Goal: Task Accomplishment & Management: Use online tool/utility

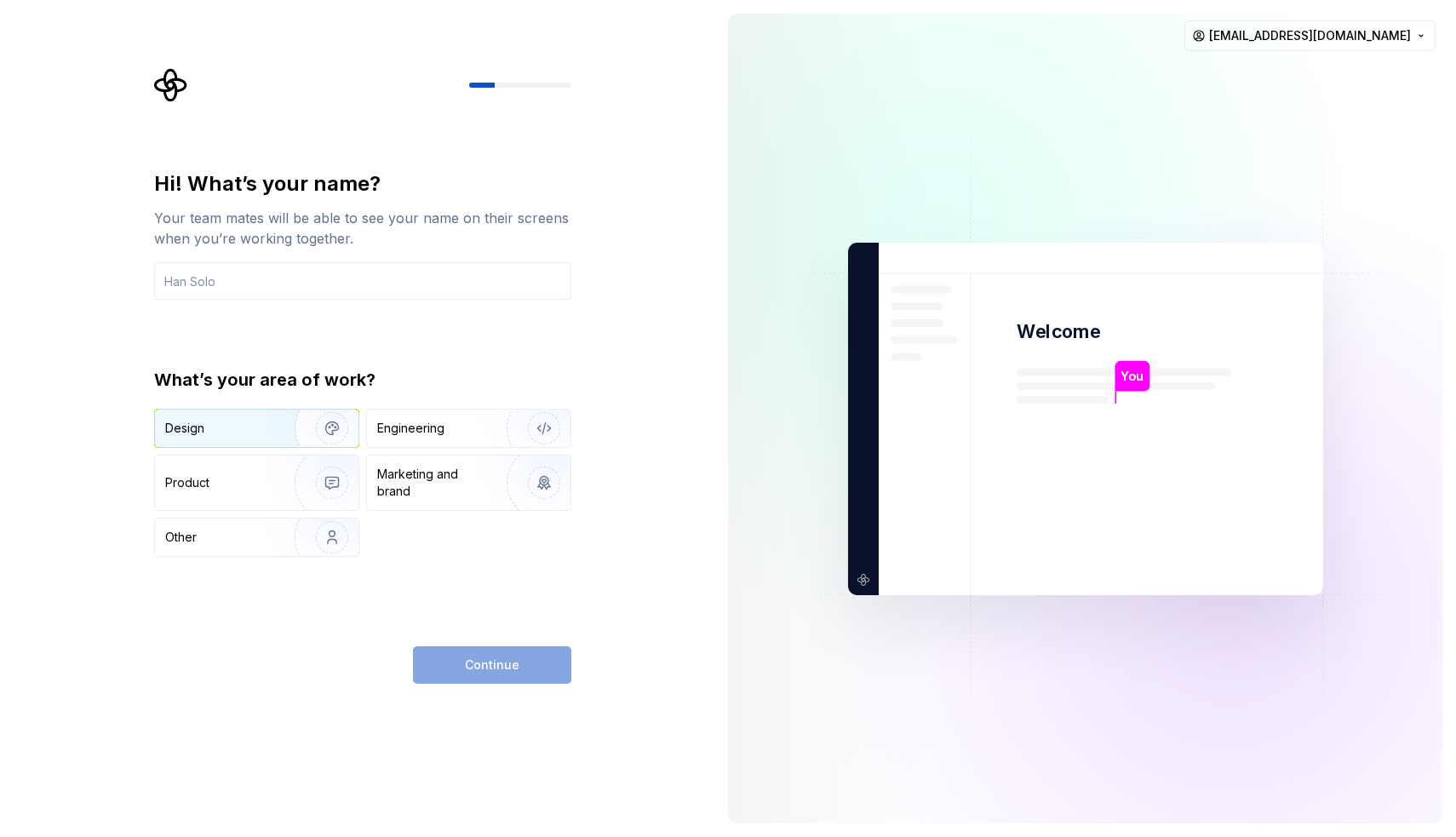
click at [330, 419] on img "button" at bounding box center [321, 428] width 109 height 114
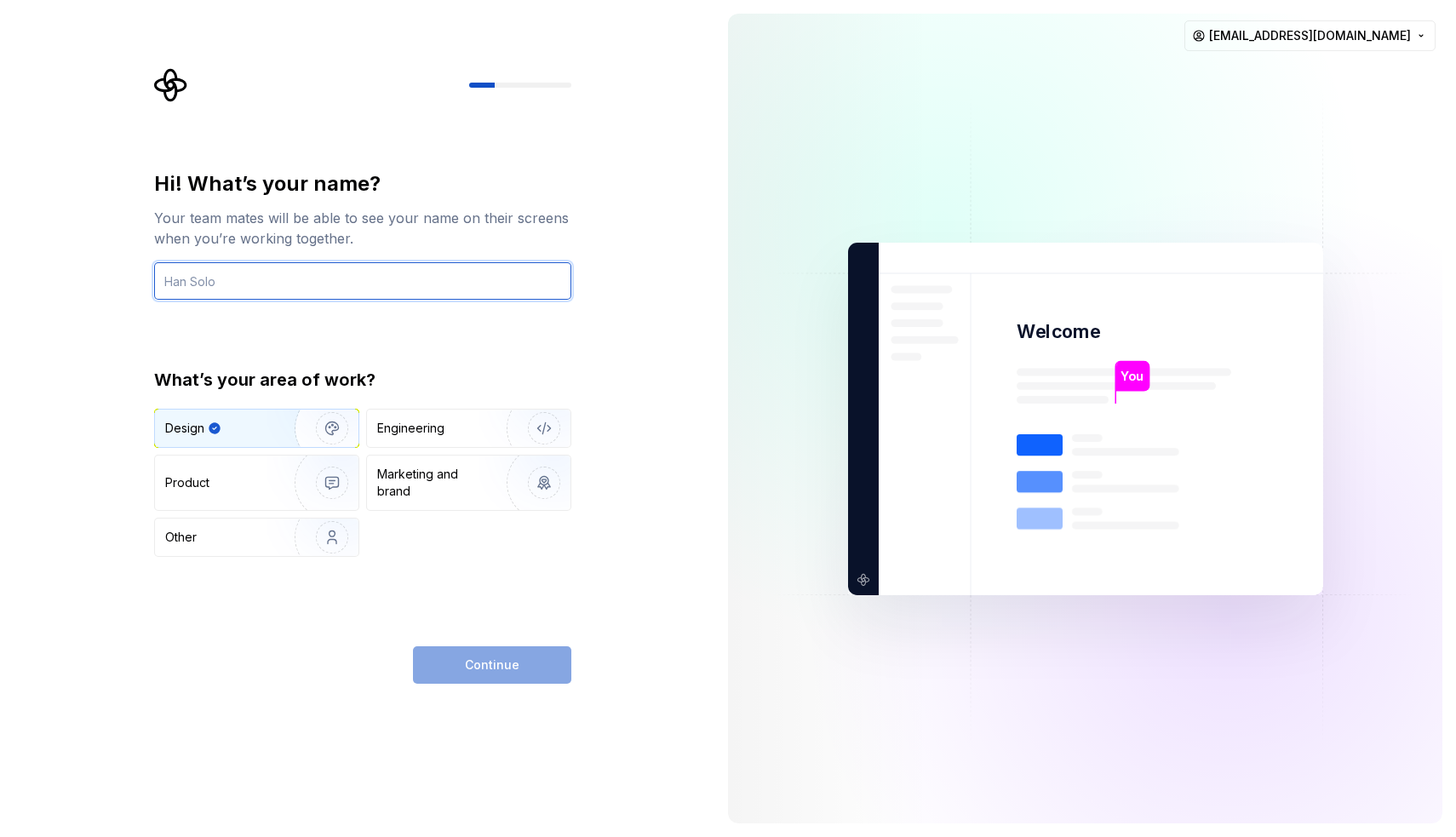
click at [402, 281] on input "text" at bounding box center [363, 281] width 418 height 37
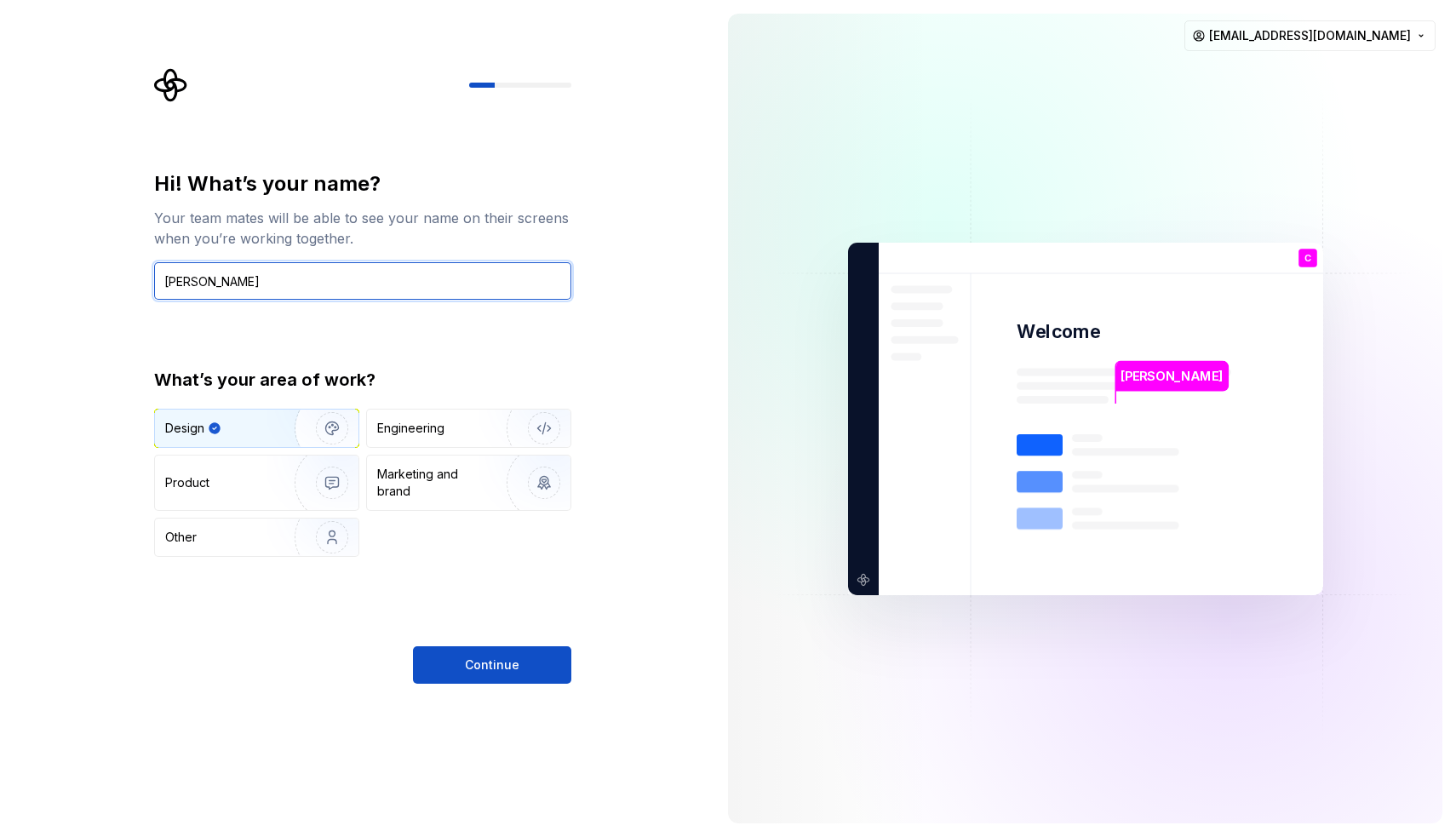
type input "[PERSON_NAME]"
click at [417, 350] on div "Hi! What’s your name? Your team mates will be able to see your name on their sc…" at bounding box center [363, 364] width 418 height 387
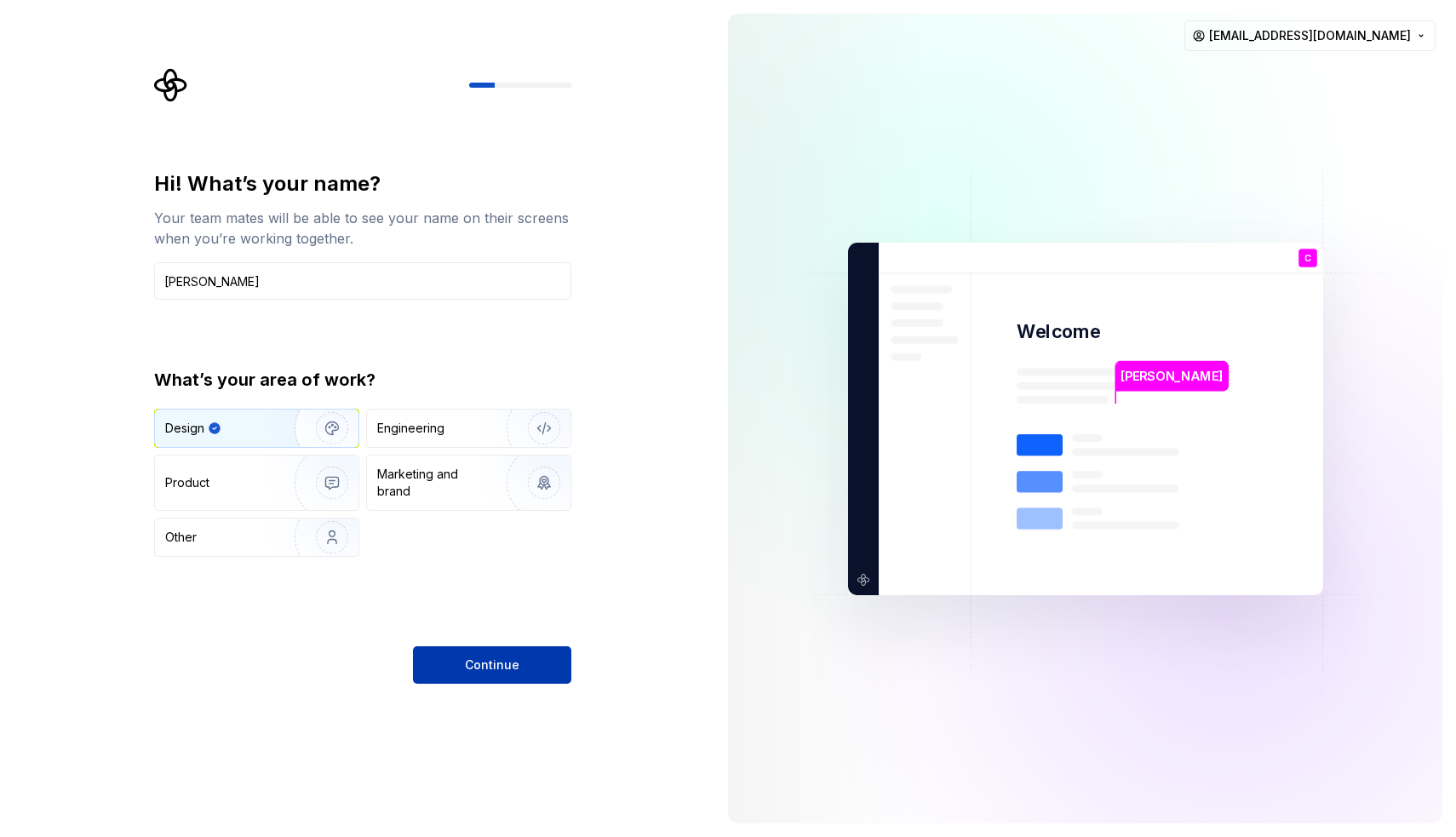
click at [504, 667] on span "Continue" at bounding box center [491, 665] width 55 height 17
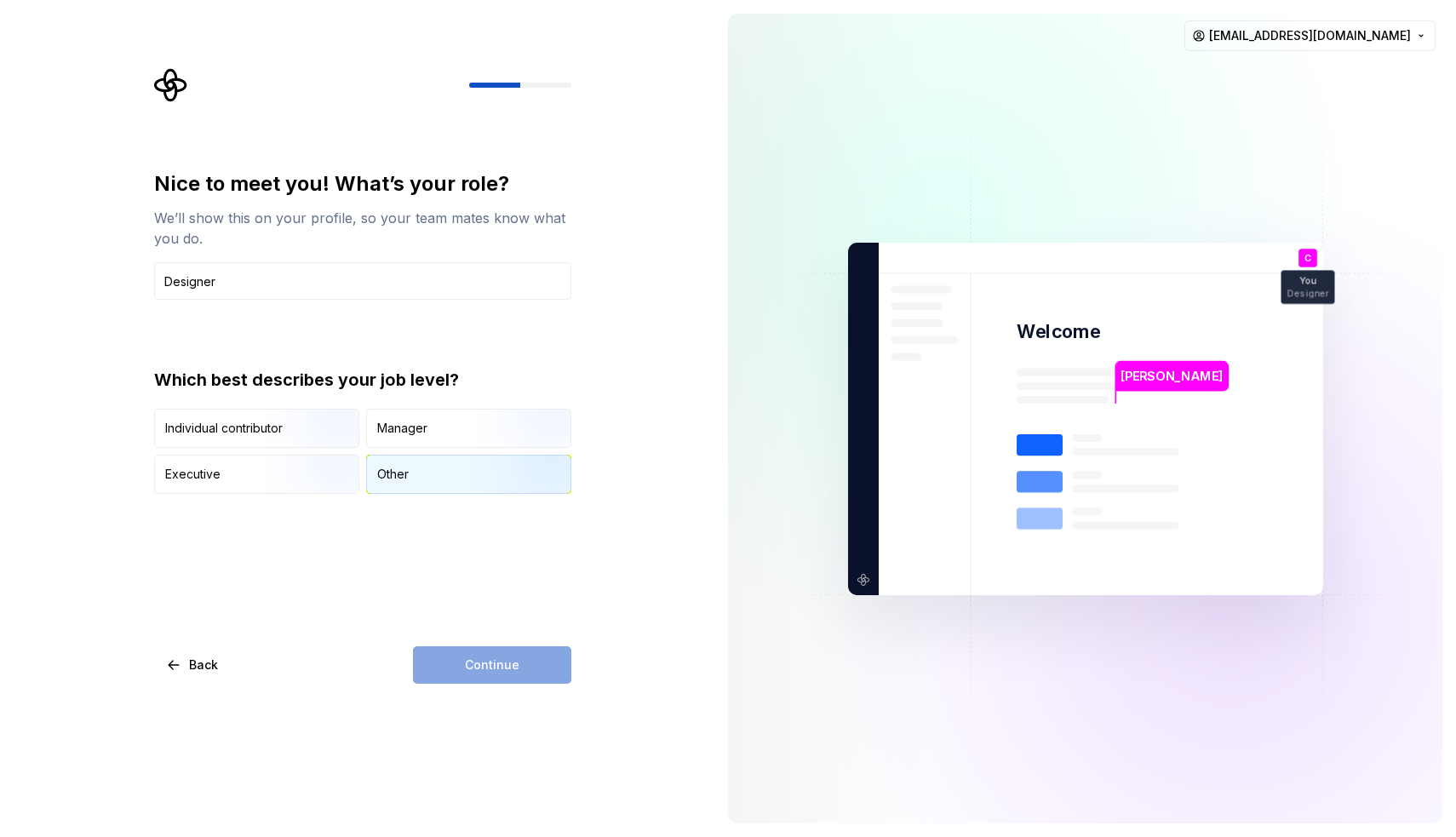
type input "Designer"
click at [431, 481] on div "Other" at bounding box center [468, 474] width 203 height 37
click at [485, 659] on span "Continue" at bounding box center [491, 665] width 55 height 17
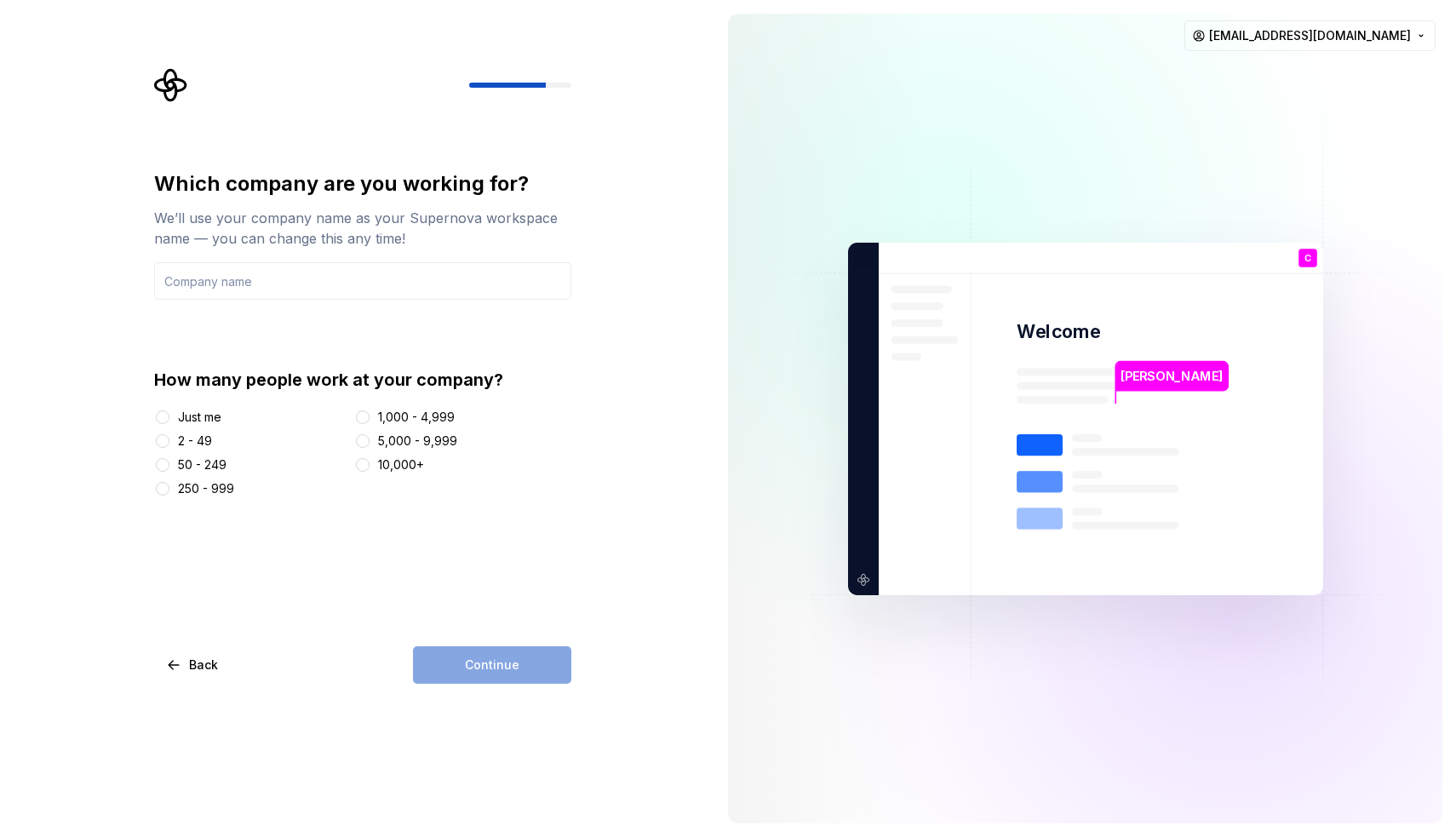
click at [171, 441] on div at bounding box center [163, 441] width 17 height 17
click at [160, 440] on button "2 - 49" at bounding box center [163, 441] width 13 height 13
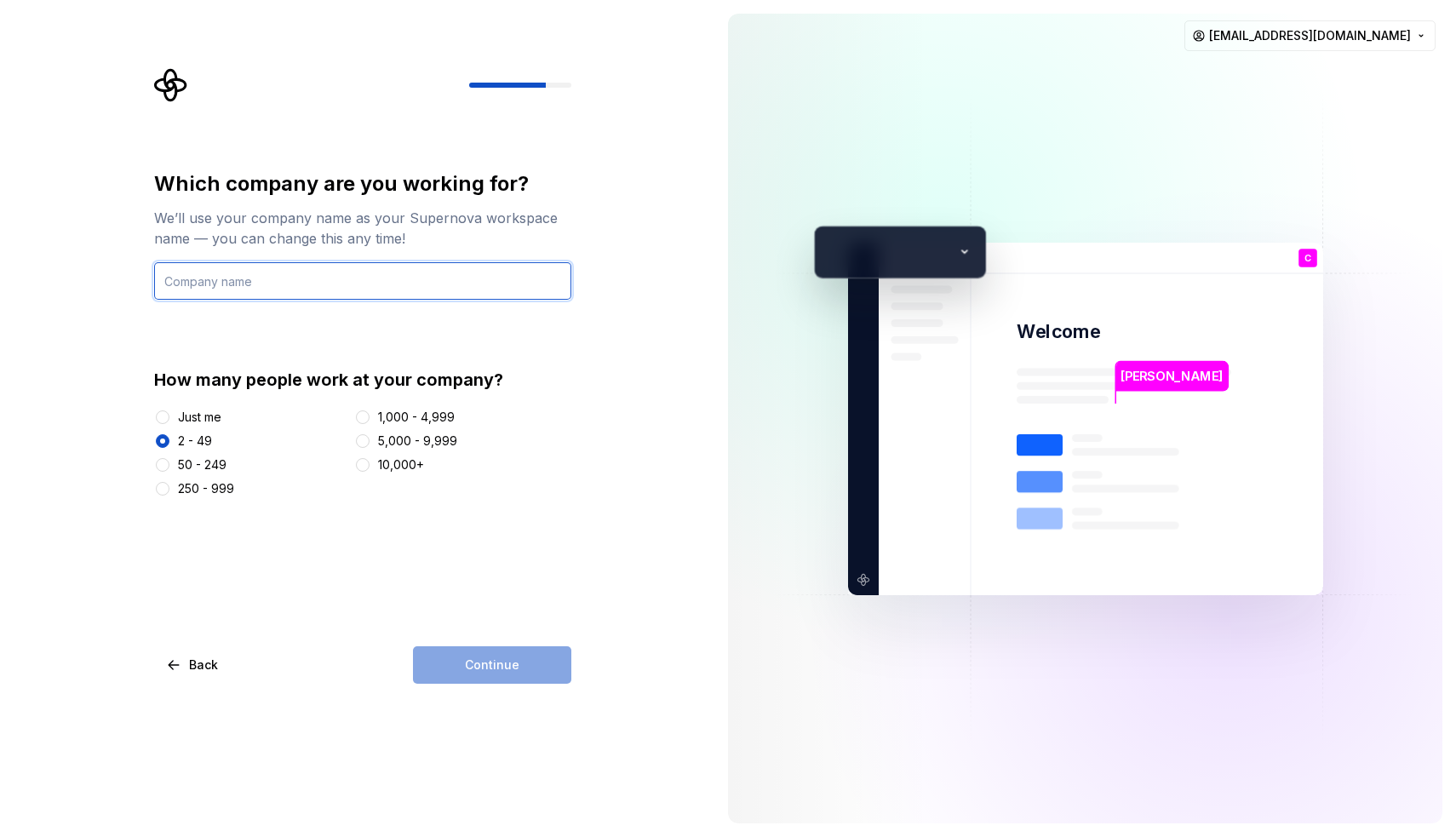
click at [345, 288] on input "text" at bounding box center [363, 281] width 418 height 37
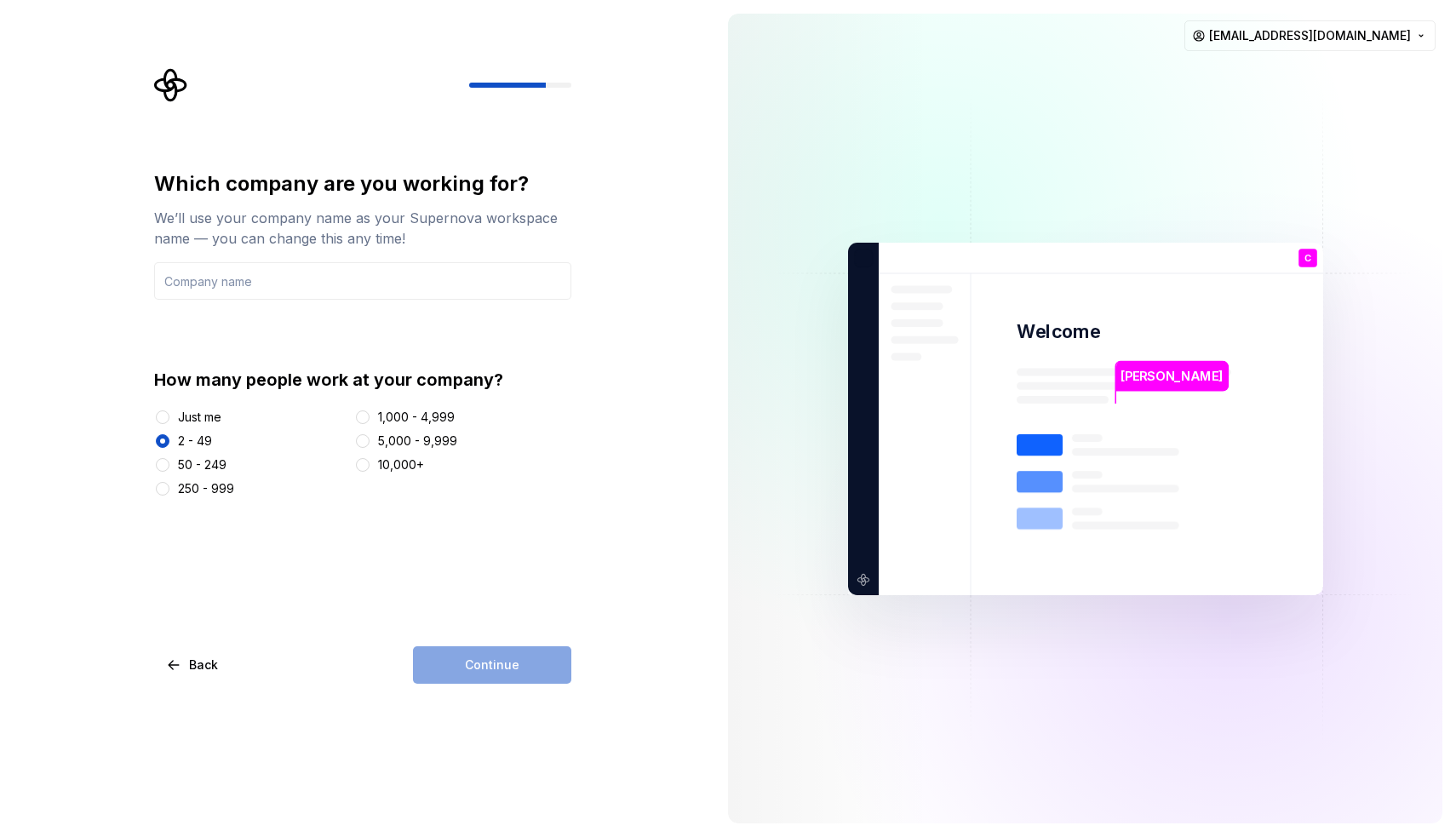
click at [183, 413] on div "Just me" at bounding box center [199, 418] width 43 height 17
click at [170, 413] on button "Just me" at bounding box center [163, 417] width 13 height 13
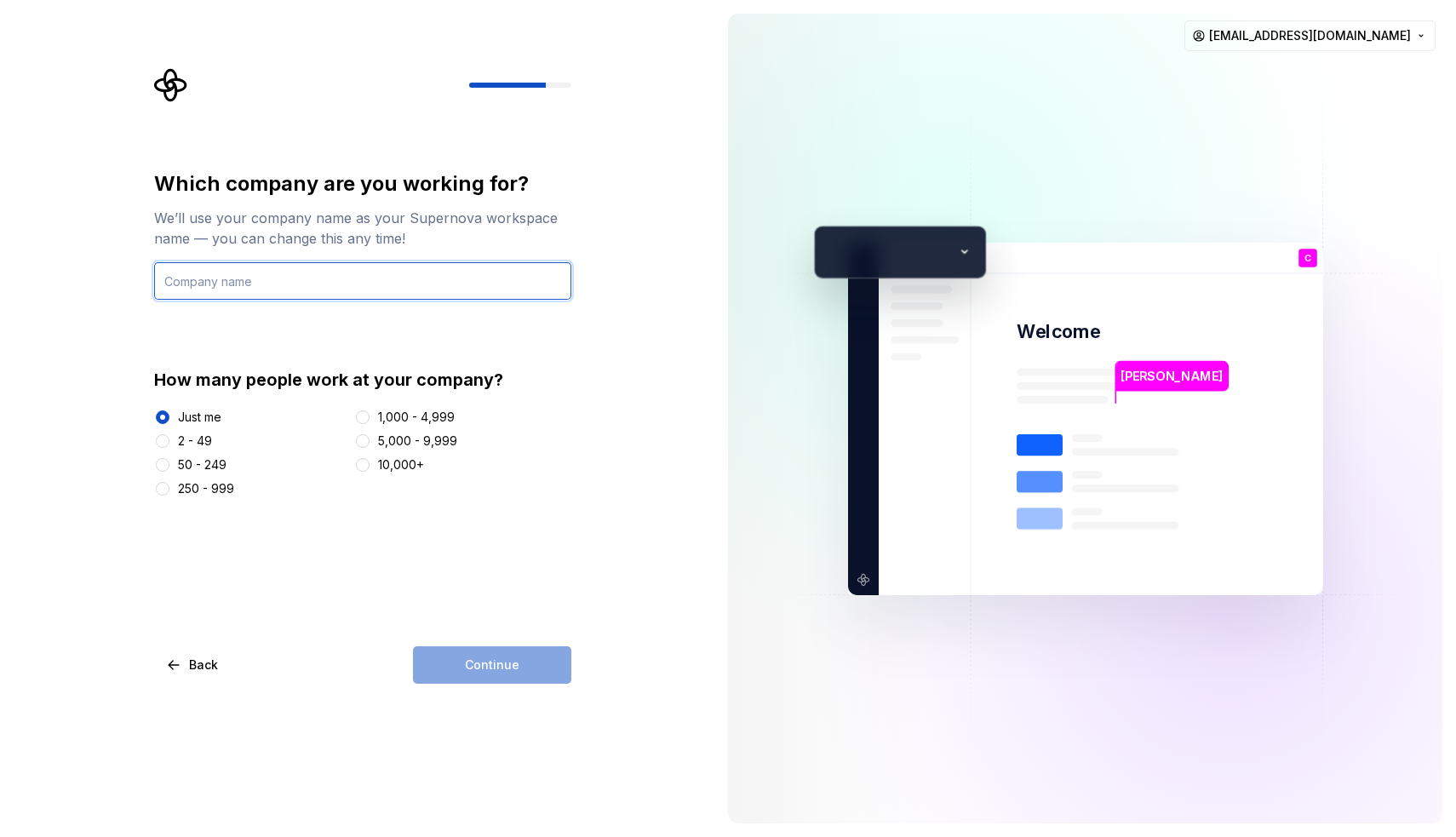
click at [239, 281] on input "text" at bounding box center [363, 281] width 418 height 37
type input "Estudent"
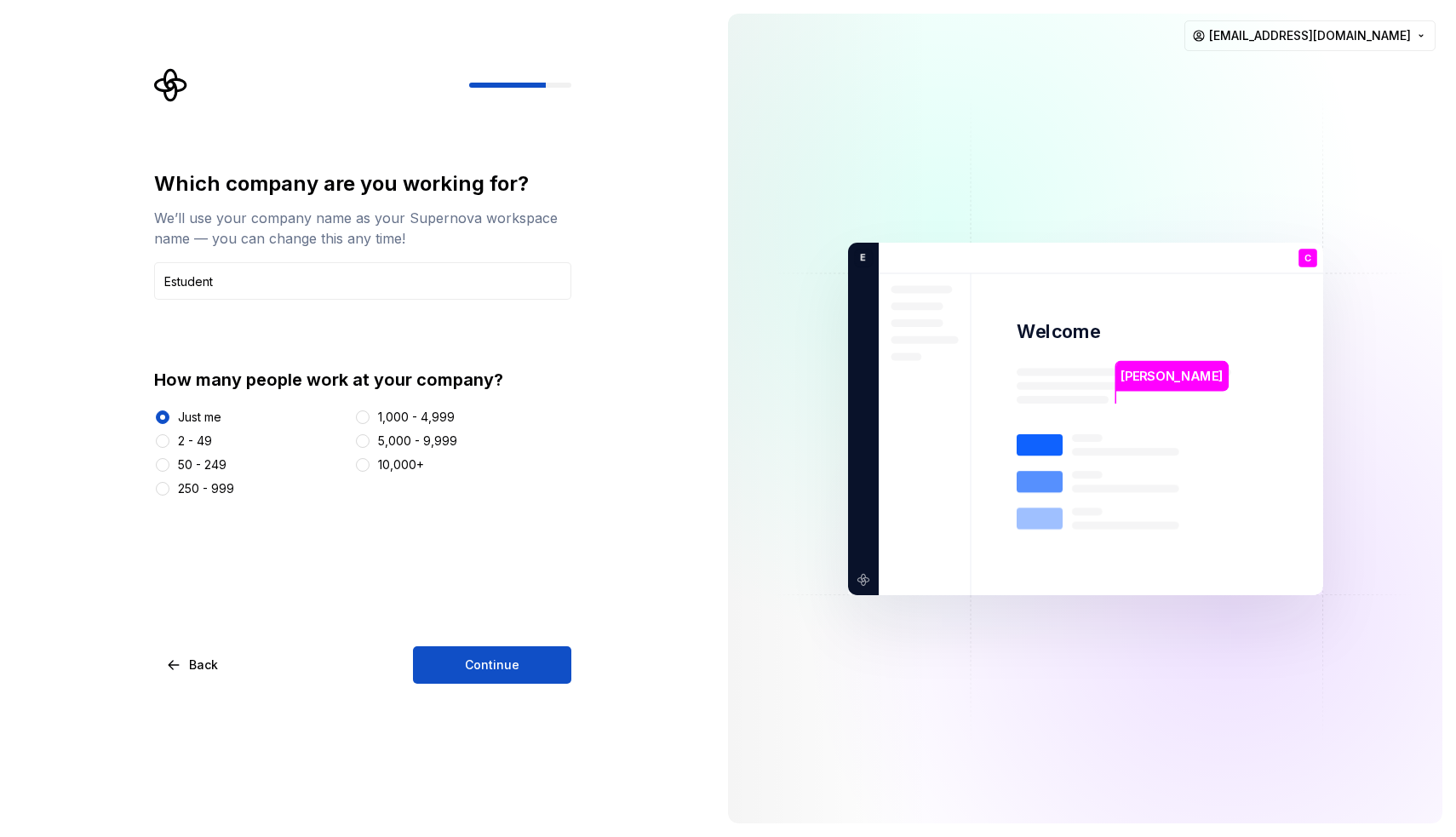
click at [344, 341] on div "Which company are you working for? We’ll use your company name as your Supernov…" at bounding box center [363, 333] width 418 height 327
click at [524, 671] on button "Continue" at bounding box center [491, 665] width 158 height 37
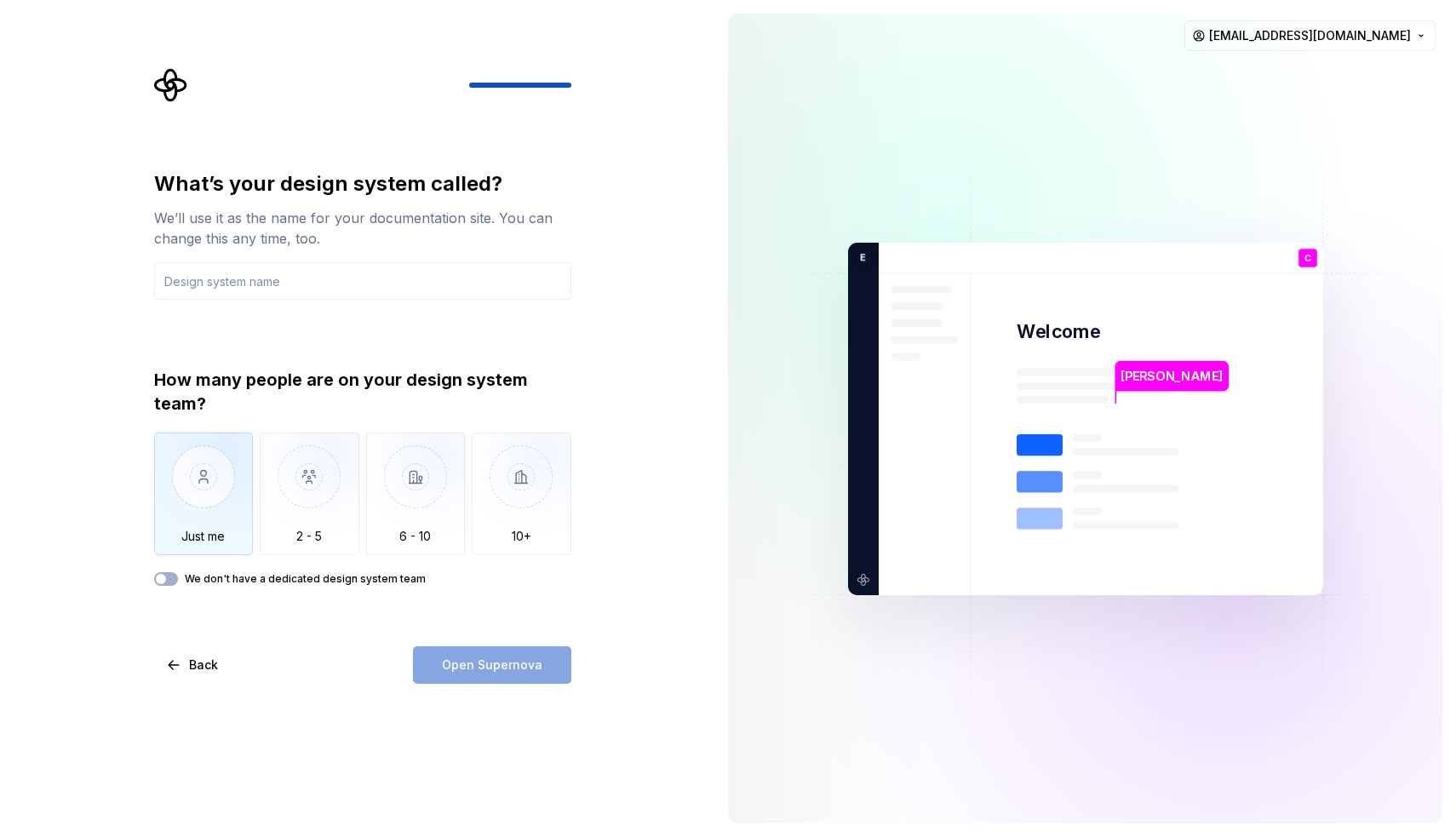
click at [231, 459] on img "button" at bounding box center [204, 489] width 100 height 114
click at [279, 292] on input "text" at bounding box center [363, 281] width 418 height 37
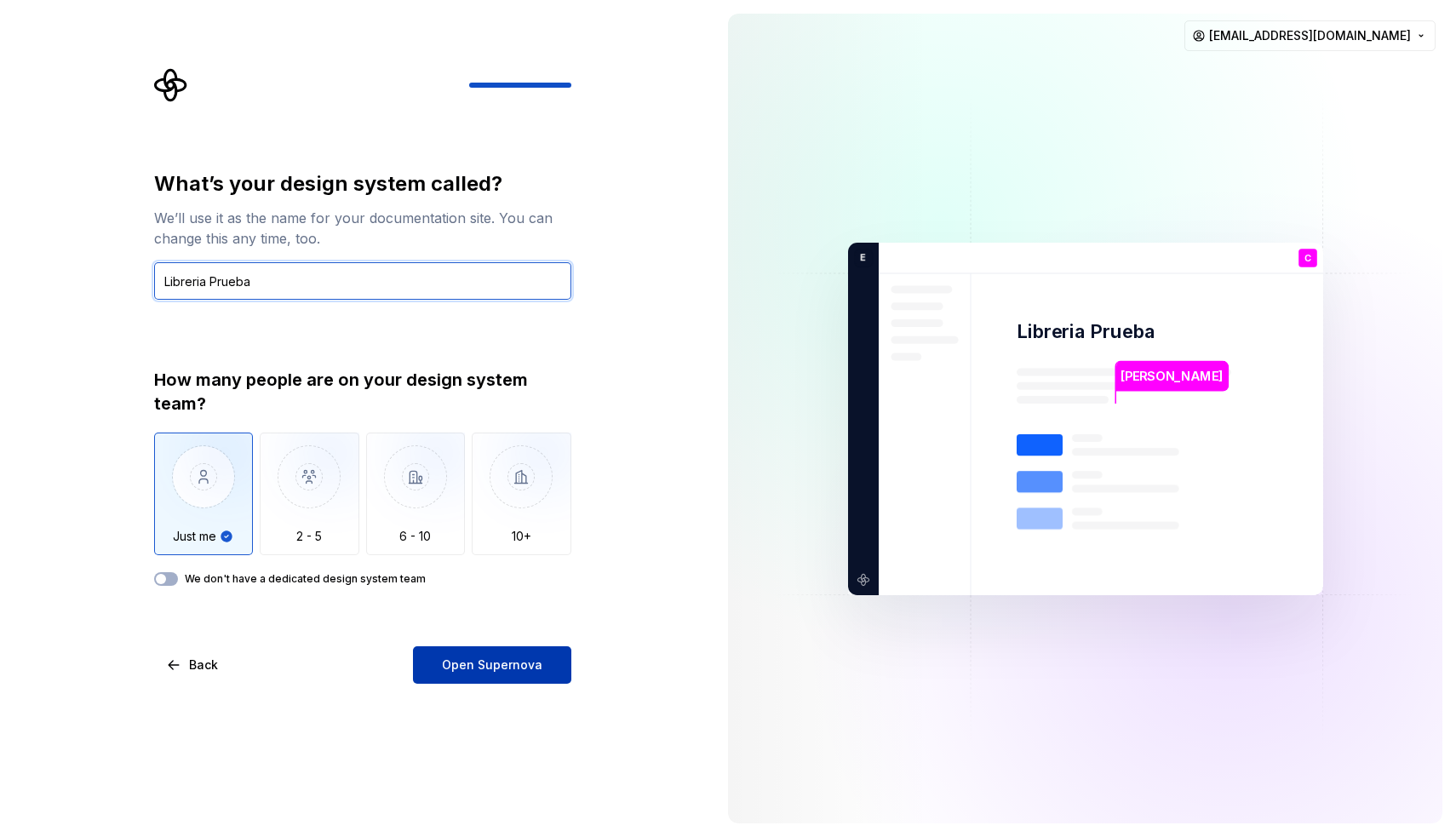
type input "Libreria Prueba"
click at [488, 672] on span "Open Supernova" at bounding box center [491, 665] width 101 height 17
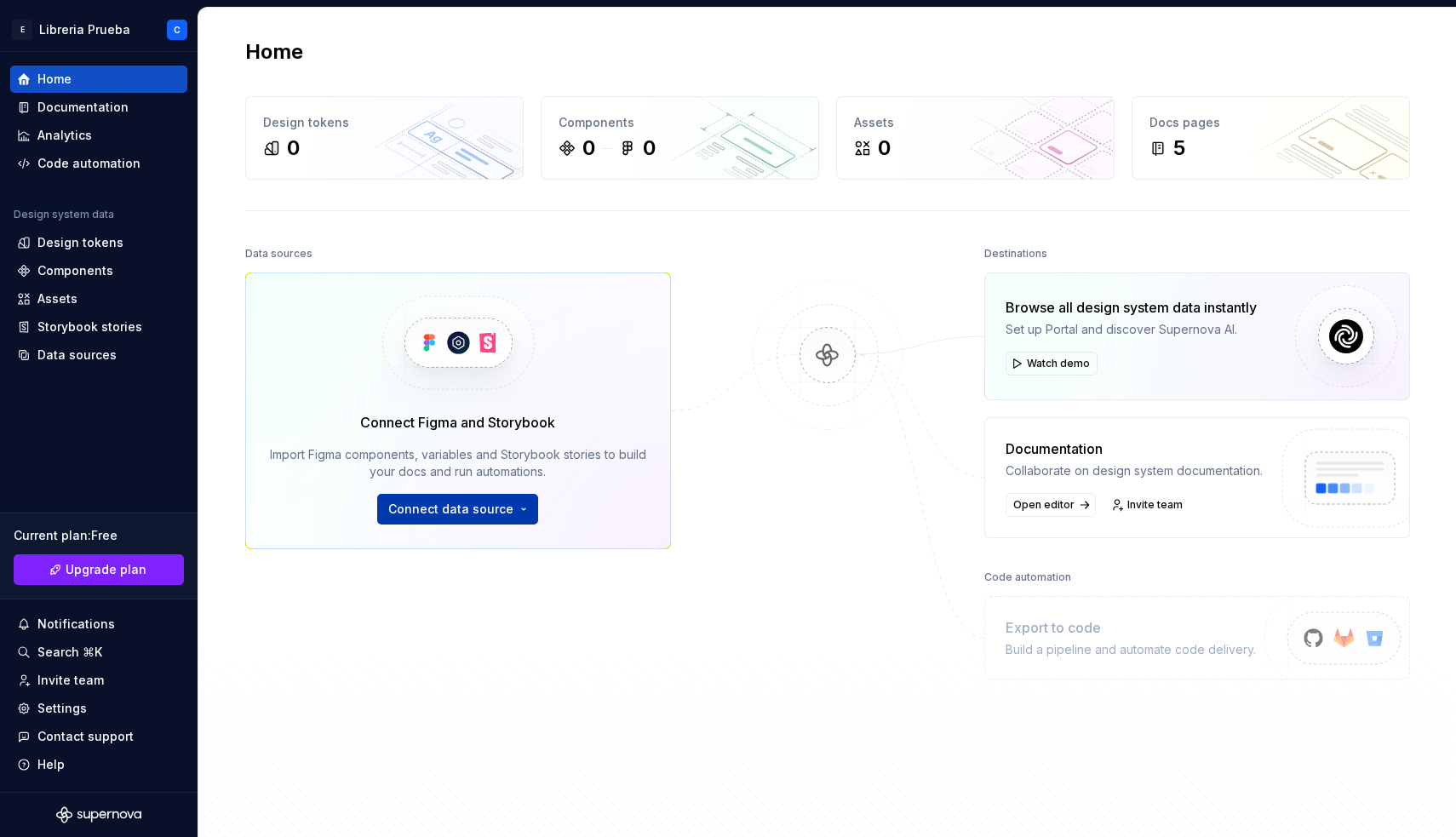
click at [497, 515] on span "Connect data source" at bounding box center [450, 509] width 125 height 17
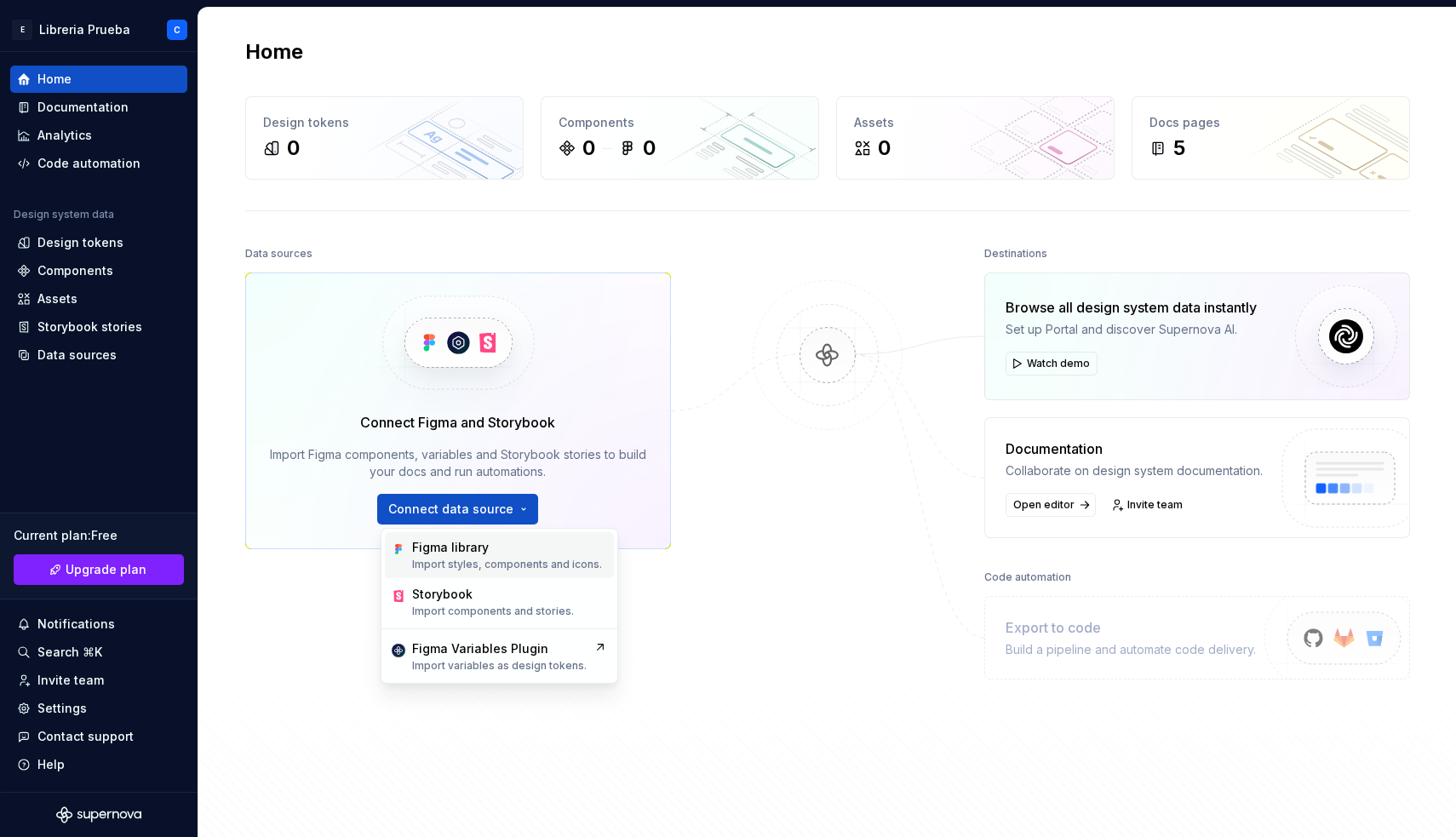
click at [489, 546] on div "Figma library" at bounding box center [507, 548] width 190 height 17
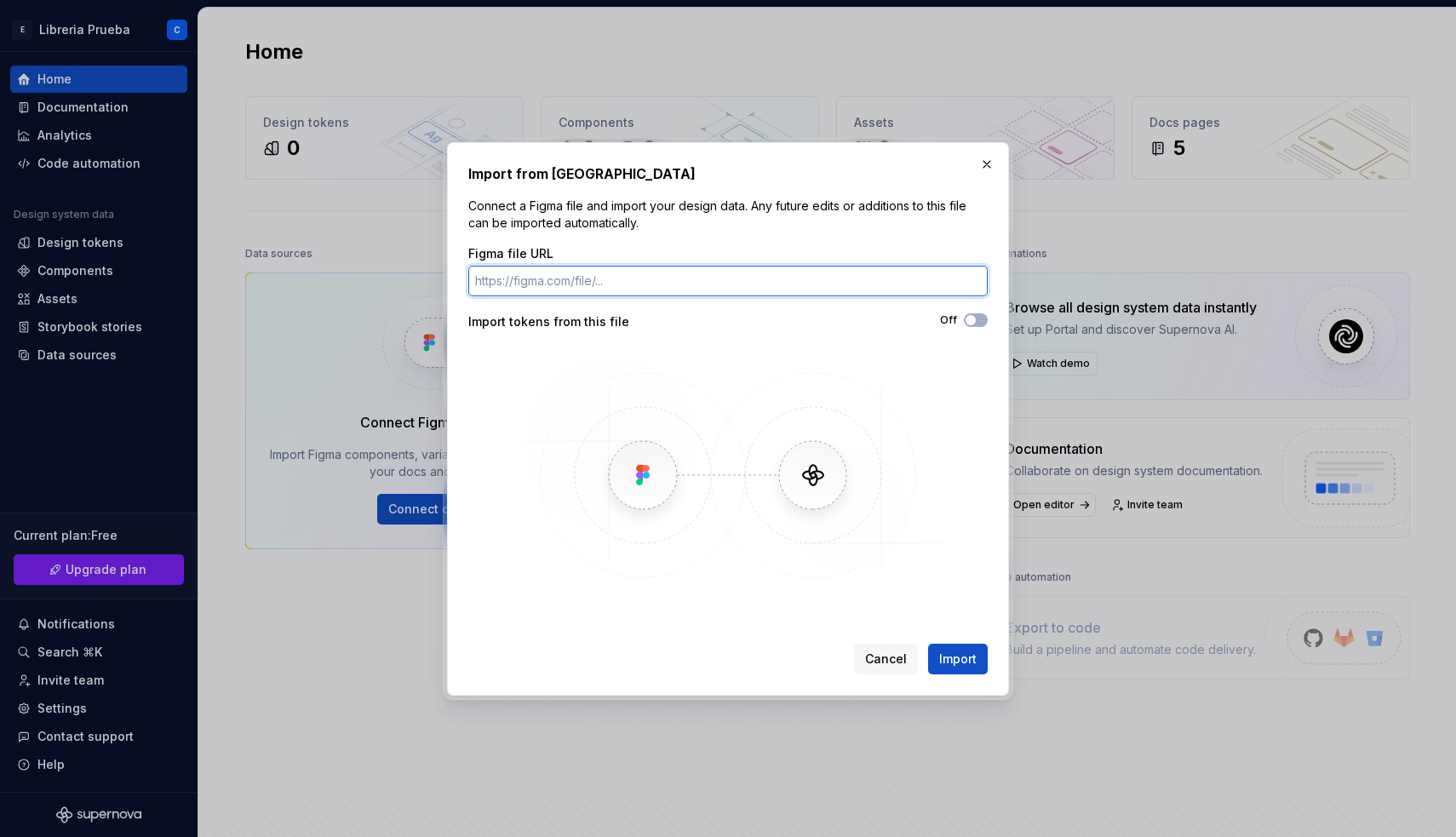
click at [658, 280] on input "Figma file URL" at bounding box center [728, 281] width 519 height 31
paste input "Librería de componentes_Prueba.fig"
type input "Librería de componentes_Prueba.fig"
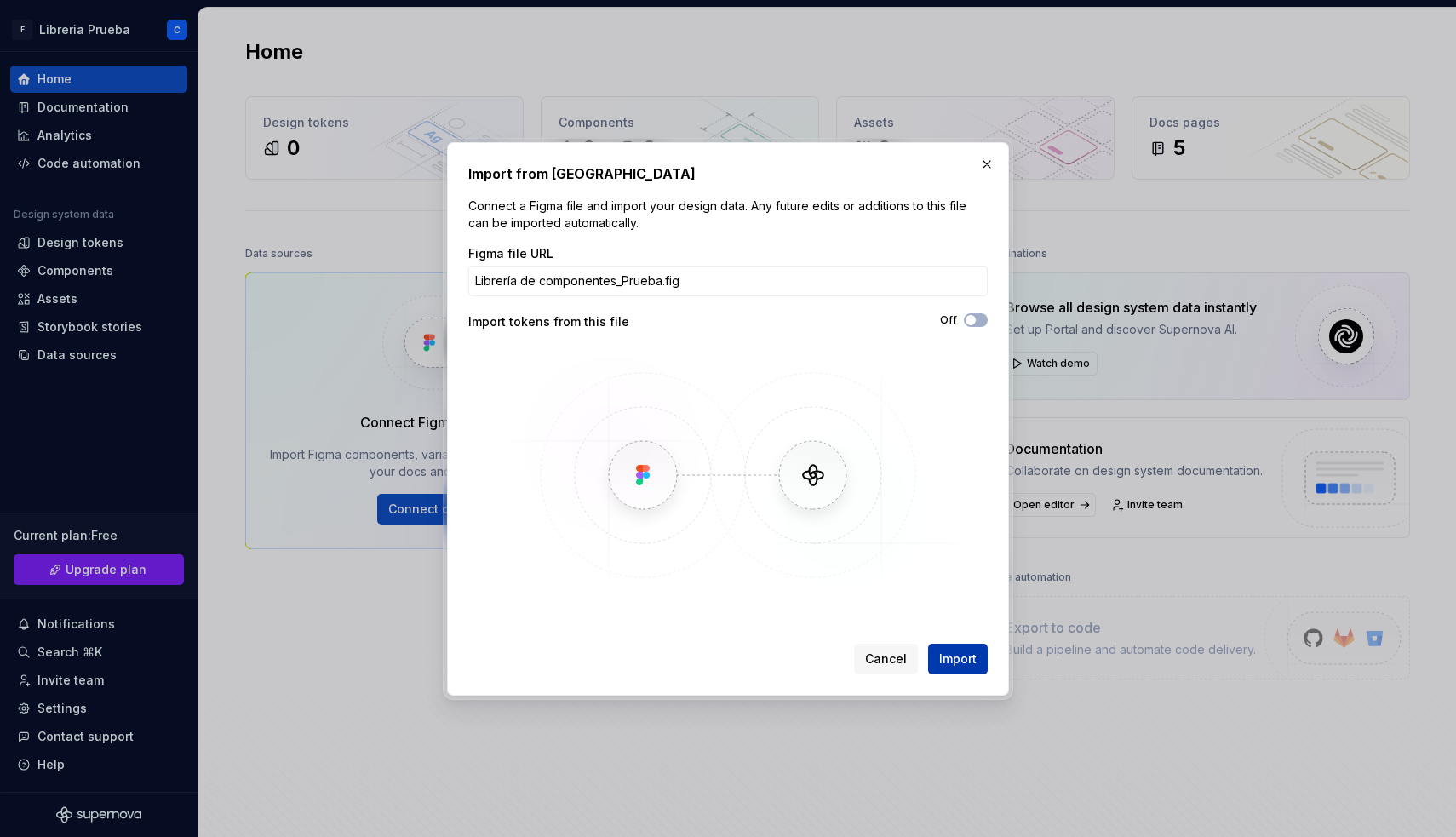
click at [957, 660] on span "Import" at bounding box center [958, 659] width 37 height 17
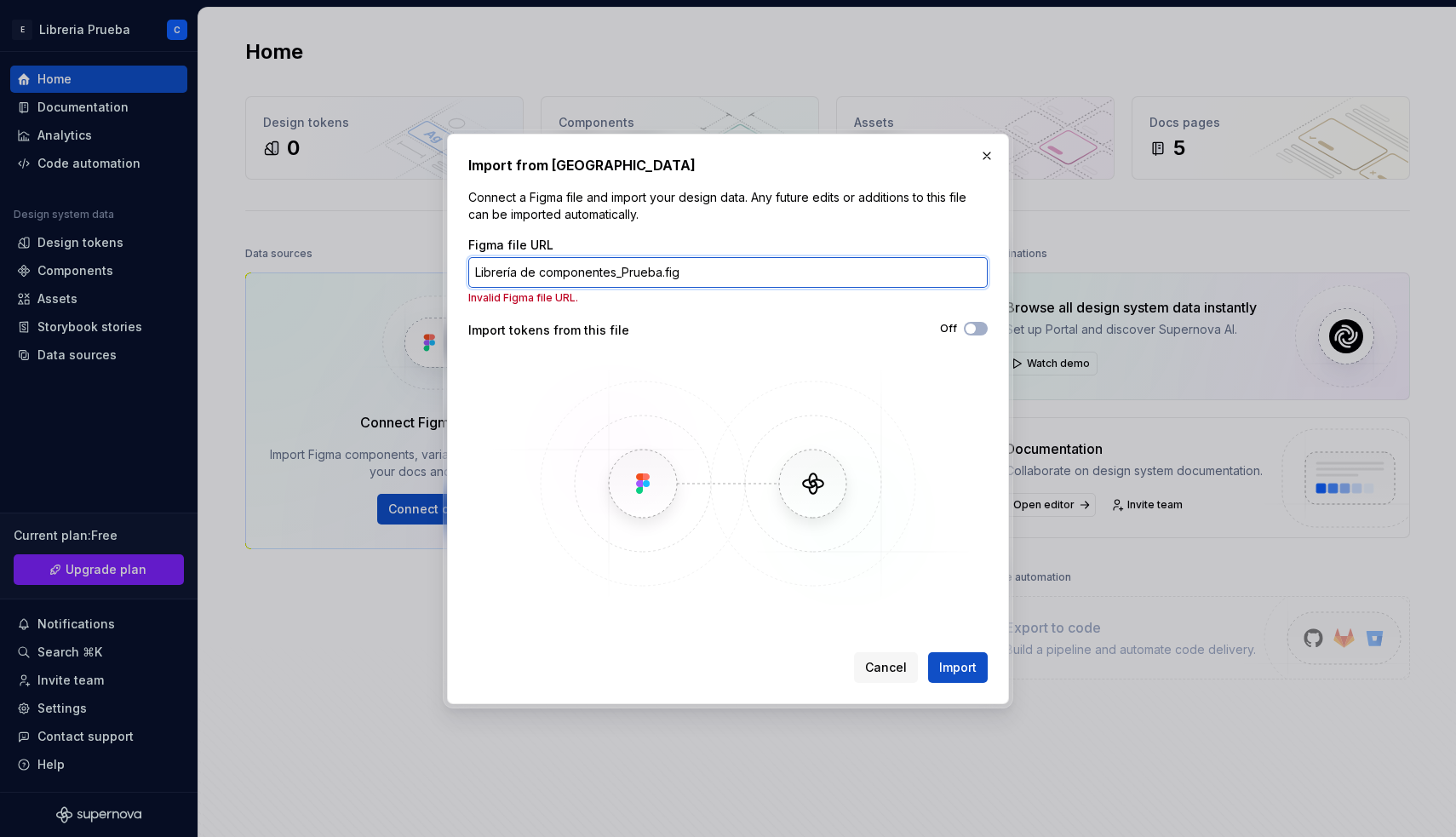
drag, startPoint x: 691, startPoint y: 276, endPoint x: 425, endPoint y: 264, distance: 266.3
click at [425, 264] on div "Import from Figma Connect a Figma file and import your design data. Any future …" at bounding box center [728, 418] width 1456 height 837
click at [871, 279] on input "Figma file URL" at bounding box center [728, 272] width 519 height 31
paste input "Librería de componentes_Prueba.fig"
type input "Librería de componentes_Prueba.fig"
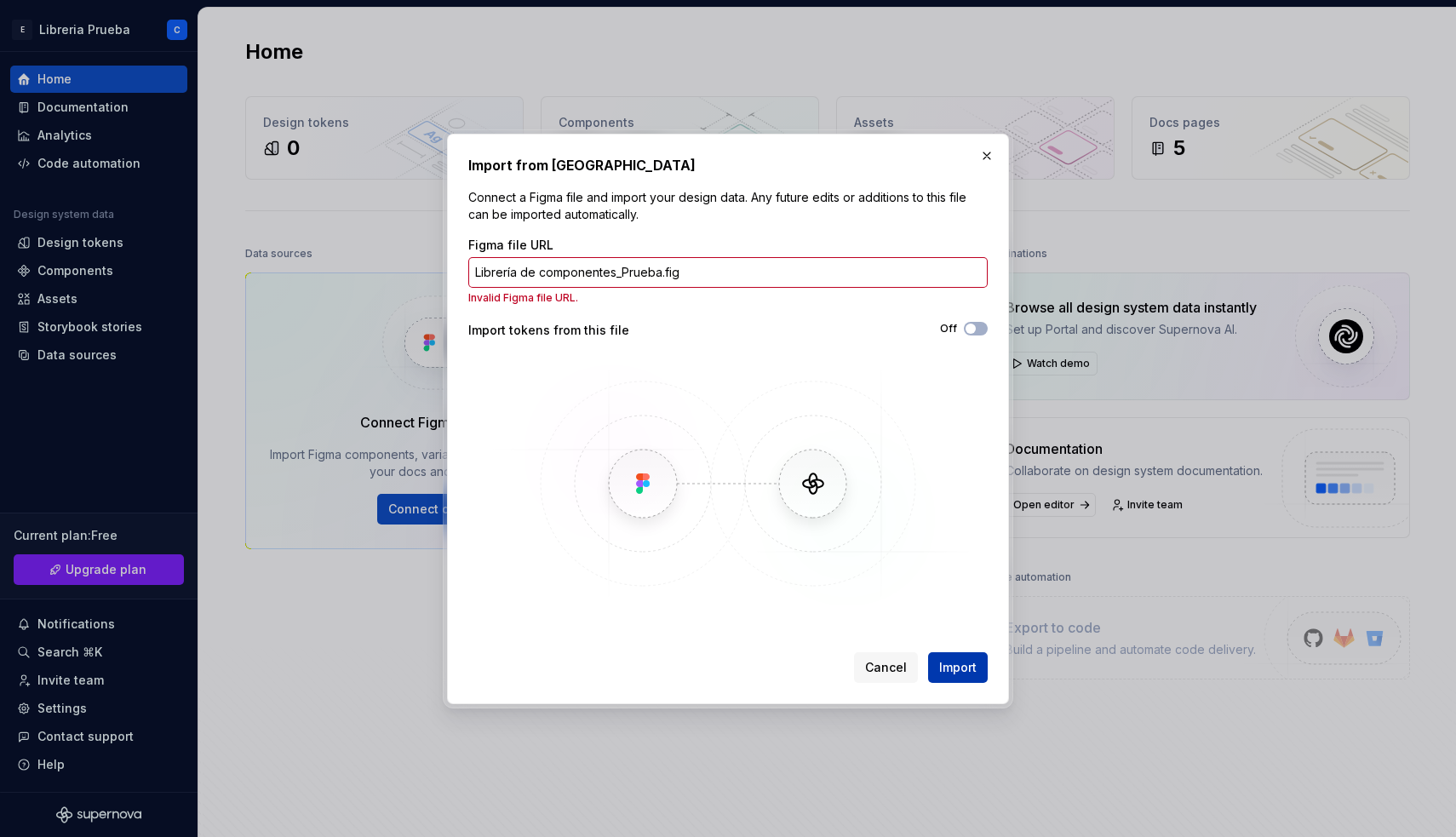
click at [965, 670] on span "Import" at bounding box center [958, 667] width 37 height 17
click at [722, 265] on input "Librería de componentes_Prueba.fig" at bounding box center [728, 272] width 519 height 31
click at [966, 655] on button "Import" at bounding box center [958, 667] width 59 height 31
click at [976, 329] on icon "button" at bounding box center [970, 328] width 13 height 11
click at [776, 265] on input "Librería de componentes_Prueba.fig" at bounding box center [728, 272] width 519 height 31
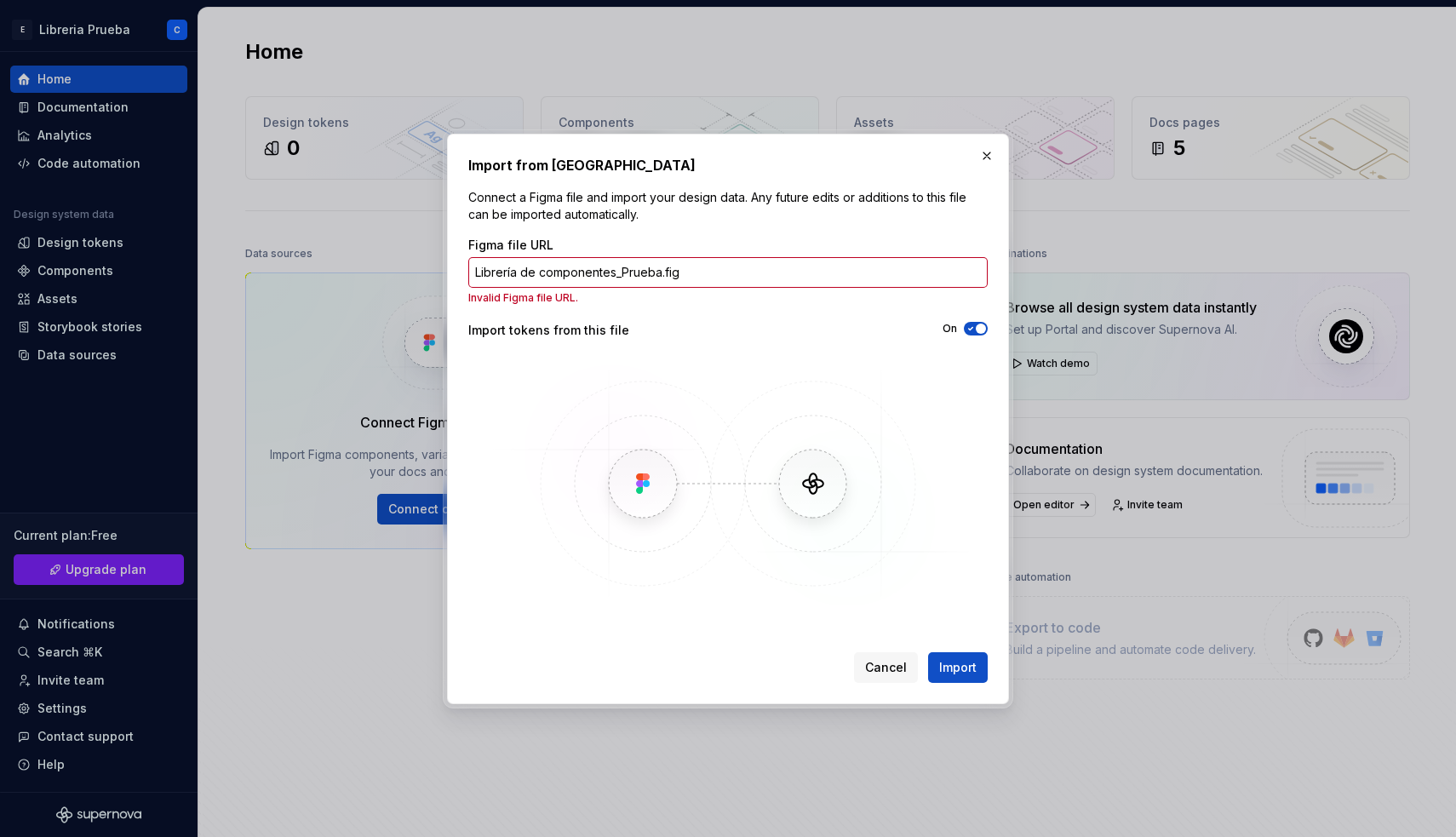
click at [646, 494] on img at bounding box center [728, 484] width 494 height 256
click at [988, 155] on button "button" at bounding box center [987, 155] width 24 height 24
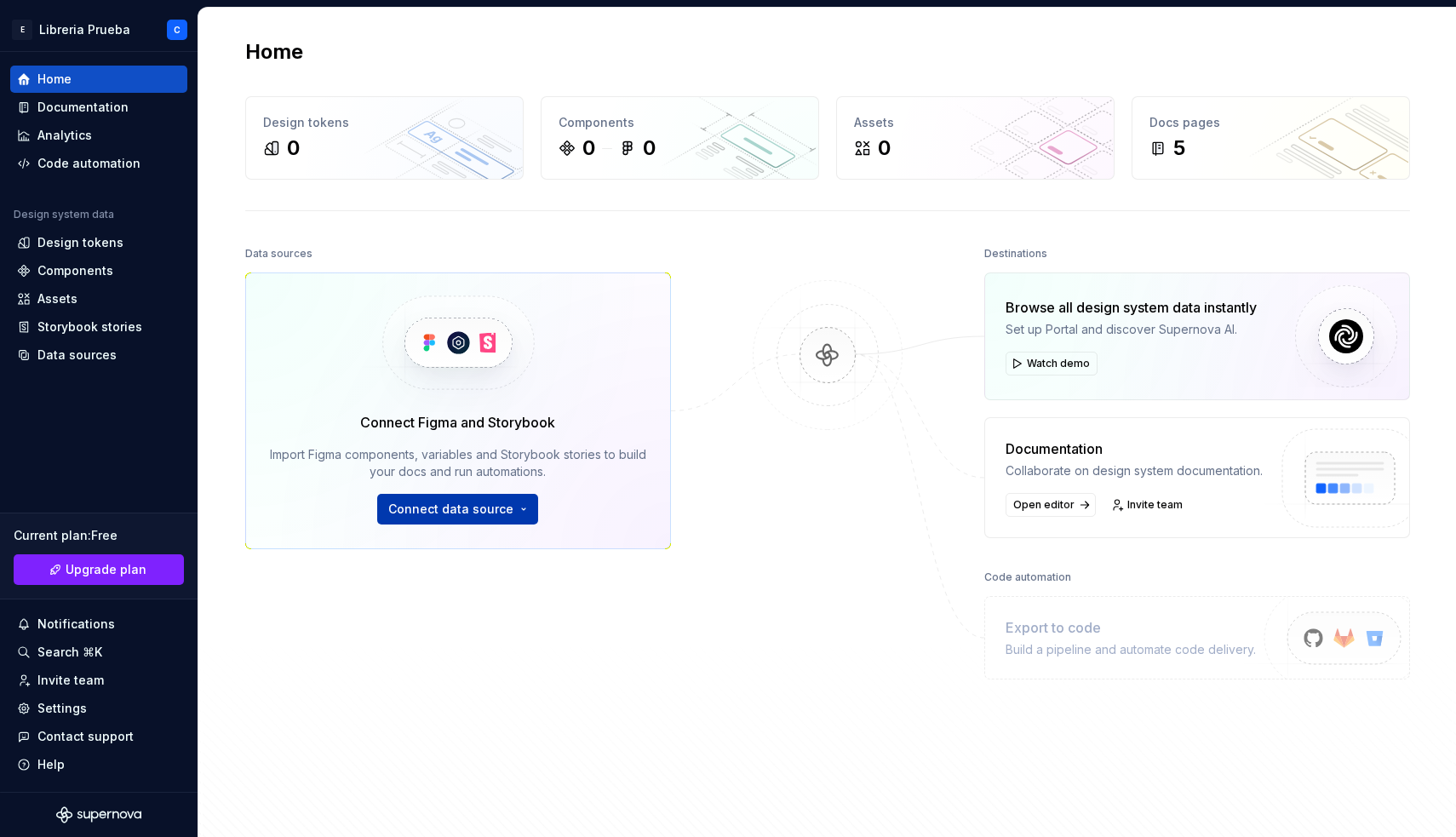
click at [511, 515] on button "Connect data source" at bounding box center [458, 509] width 161 height 31
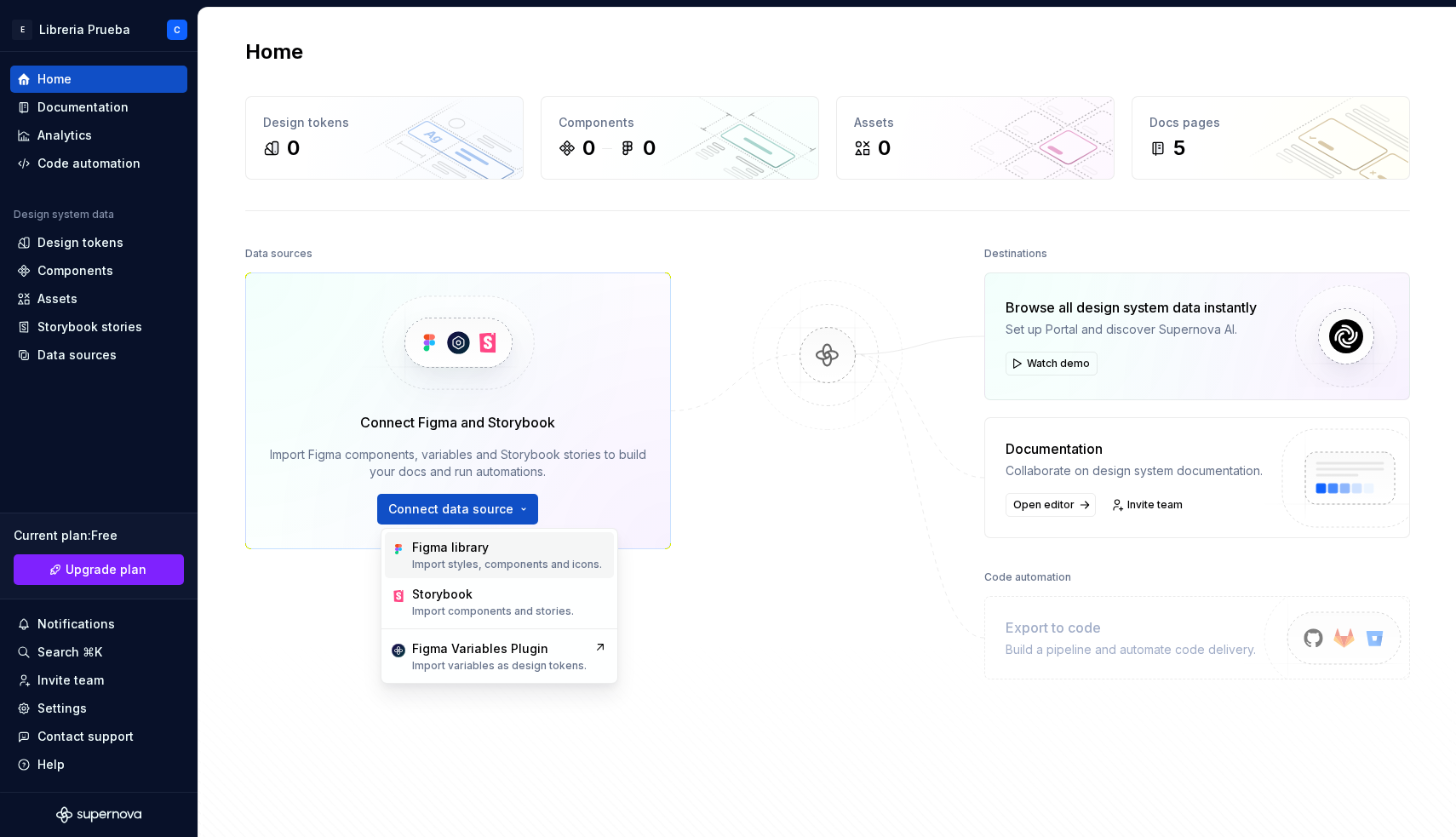
click at [488, 548] on div "Figma library" at bounding box center [507, 548] width 190 height 17
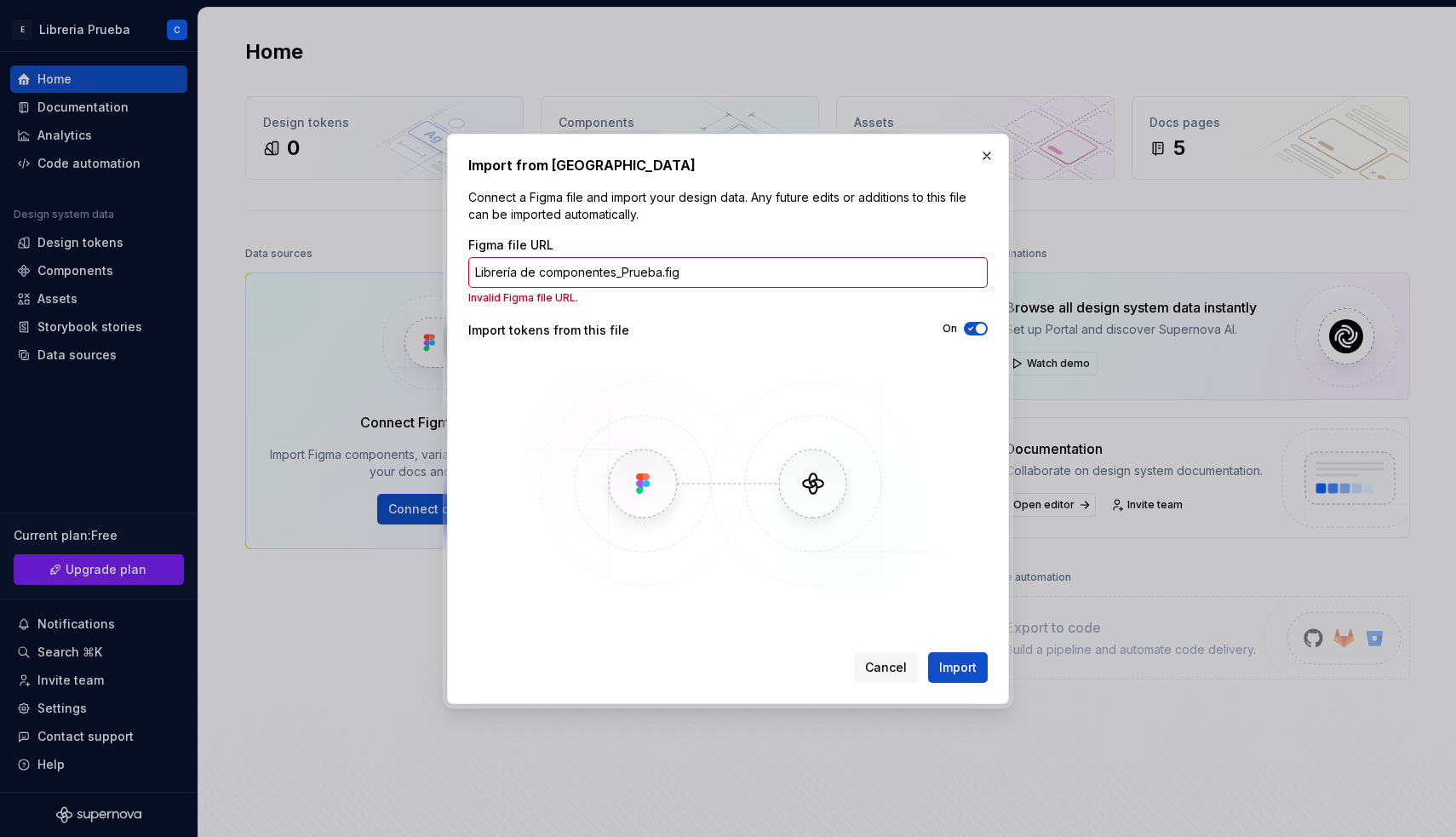
click at [945, 365] on img at bounding box center [728, 484] width 494 height 256
click at [986, 156] on button "button" at bounding box center [987, 155] width 24 height 24
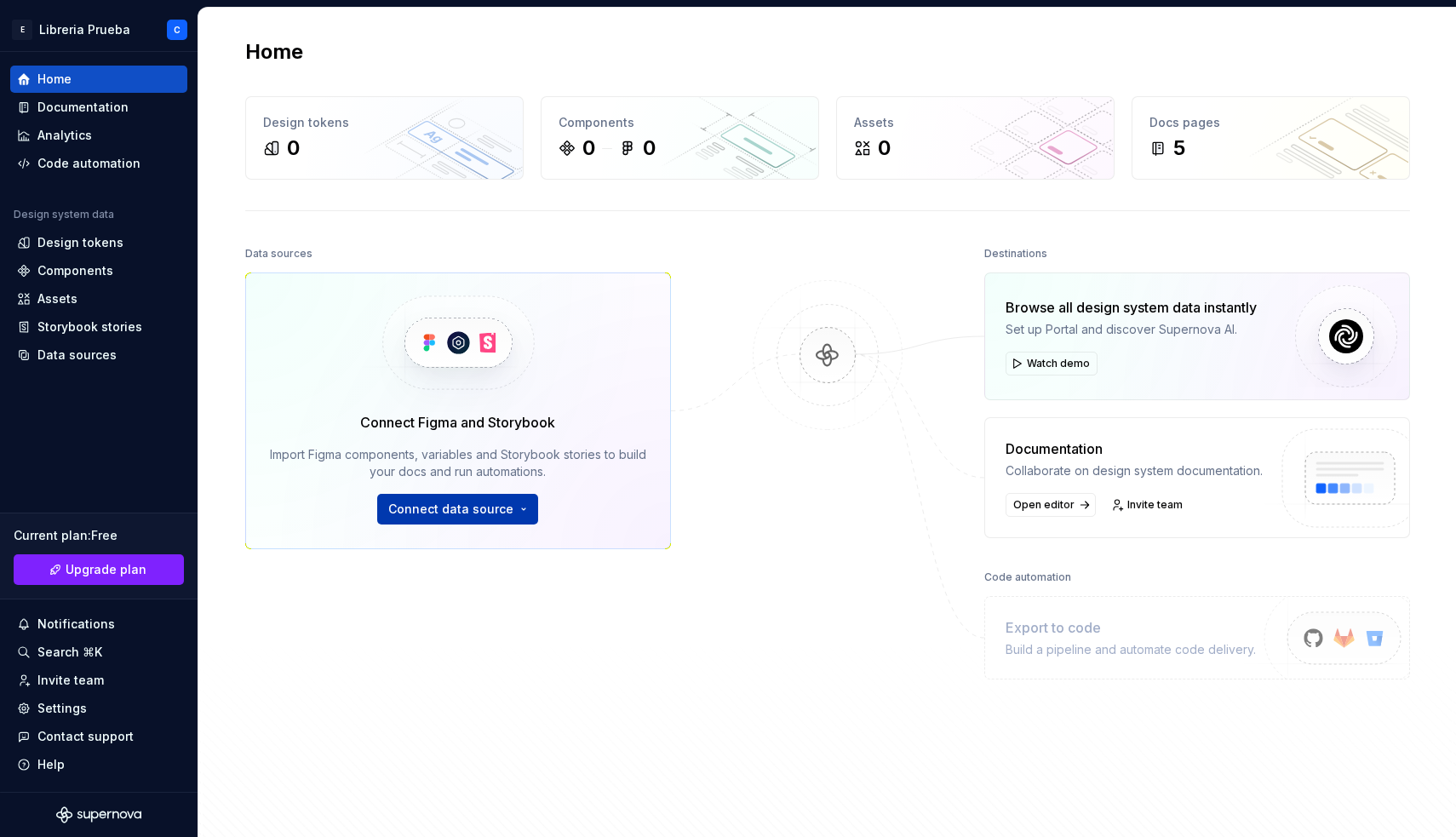
click at [454, 504] on span "Connect data source" at bounding box center [450, 509] width 125 height 17
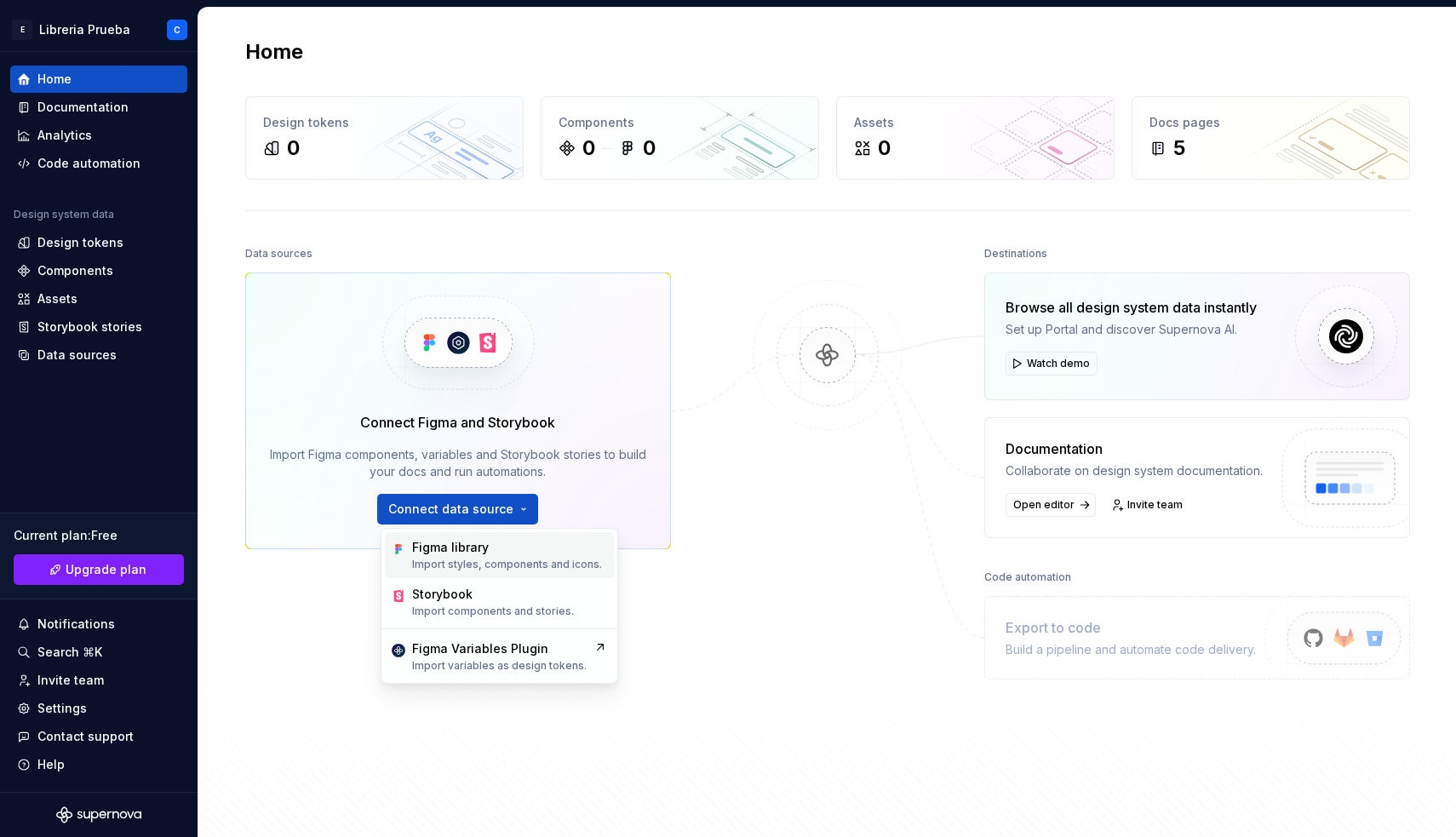
click at [471, 556] on div "Figma library Import styles, components and icons." at bounding box center [507, 555] width 190 height 33
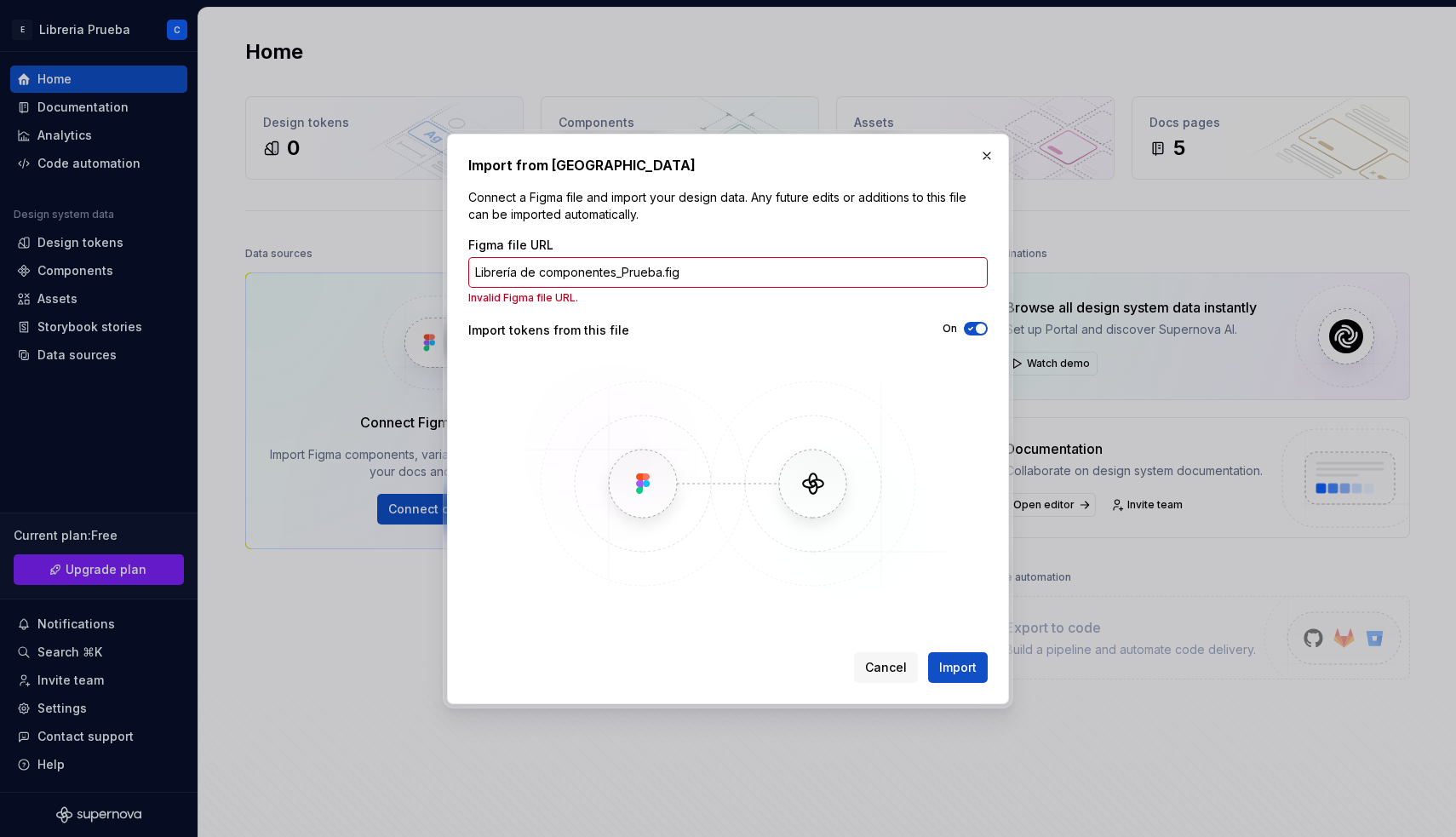
click at [712, 277] on input "Librería de componentes_Prueba.fig" at bounding box center [728, 272] width 519 height 31
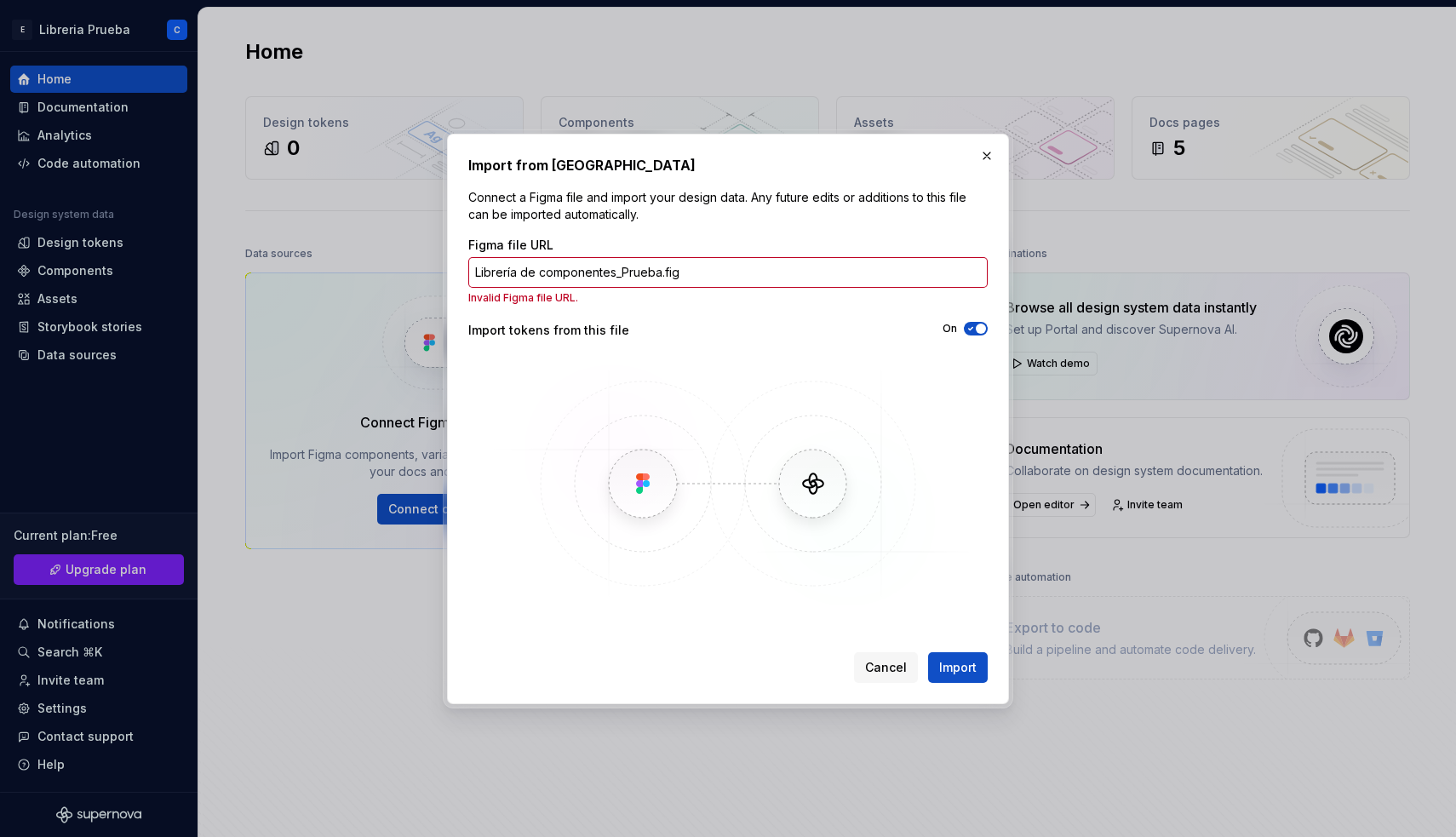
click at [712, 277] on input "Librería de componentes_Prueba.fig" at bounding box center [728, 272] width 519 height 31
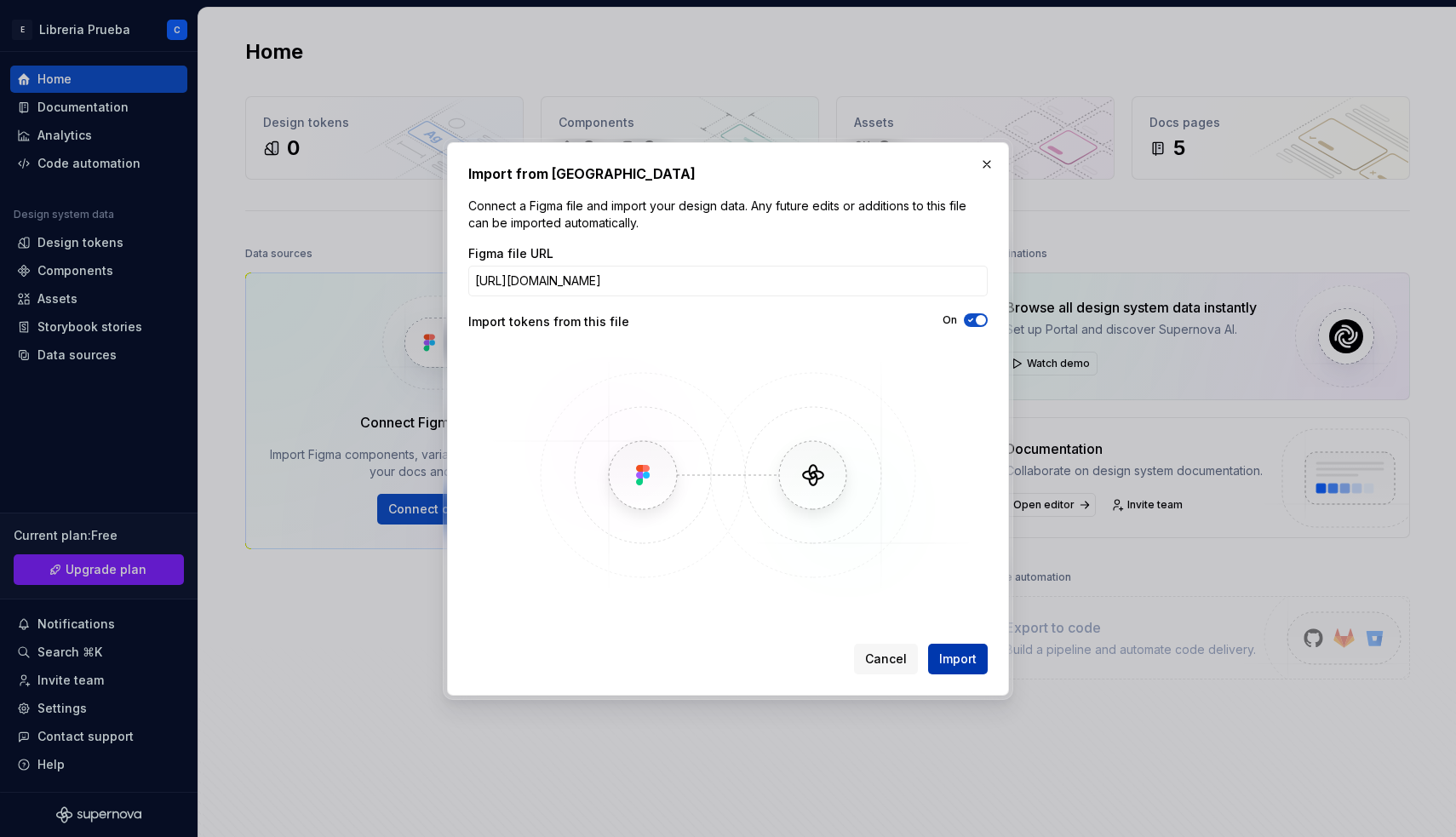
type input "[URL][DOMAIN_NAME]"
click at [957, 661] on span "Import" at bounding box center [958, 659] width 37 height 17
click at [867, 324] on div "On" at bounding box center [857, 320] width 260 height 13
click at [966, 659] on div "Cancel Import" at bounding box center [921, 659] width 134 height 31
click at [942, 404] on img at bounding box center [728, 475] width 494 height 256
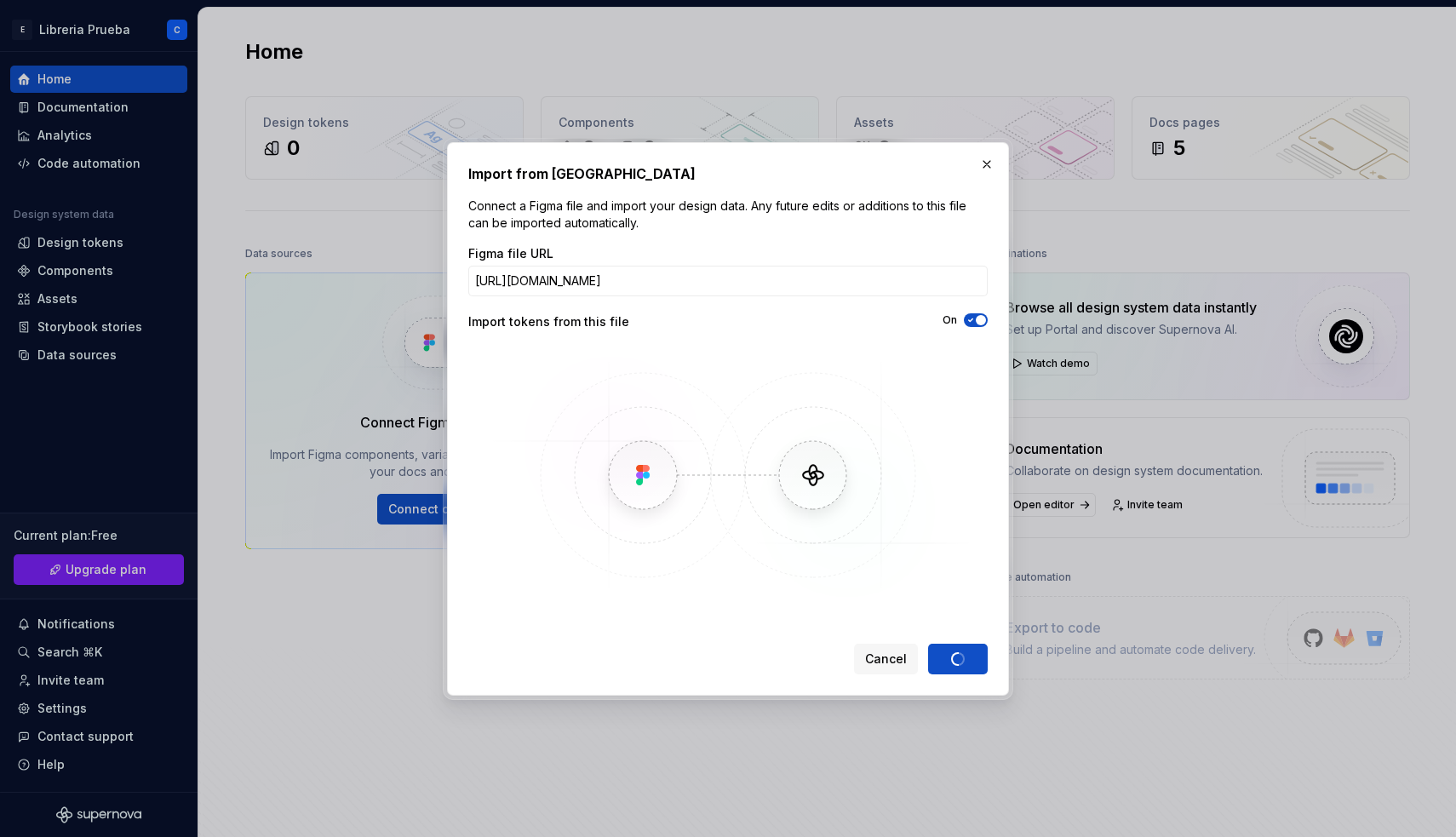
click at [689, 487] on img at bounding box center [728, 475] width 494 height 256
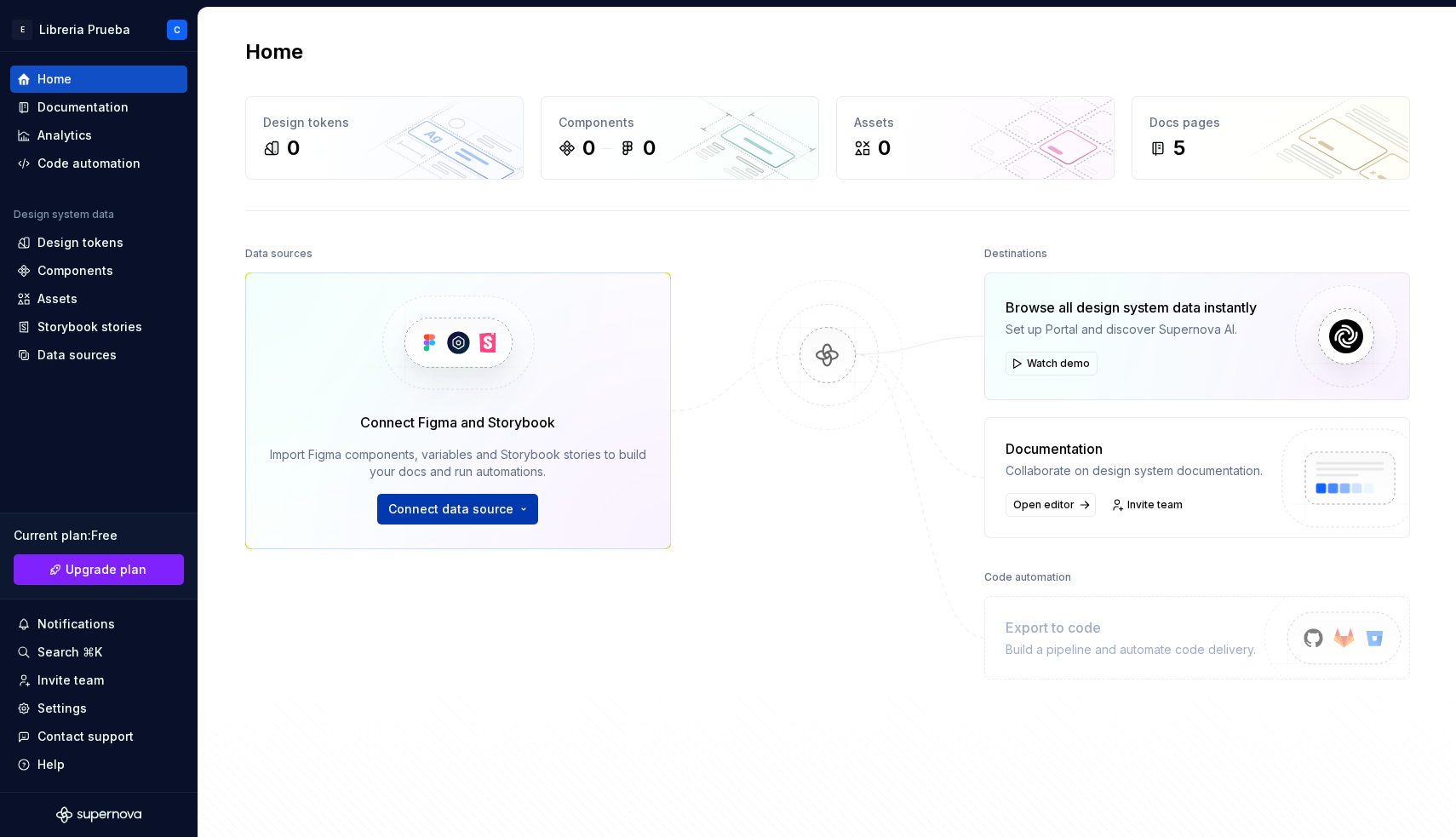
click at [455, 515] on span "Connect data source" at bounding box center [450, 509] width 125 height 17
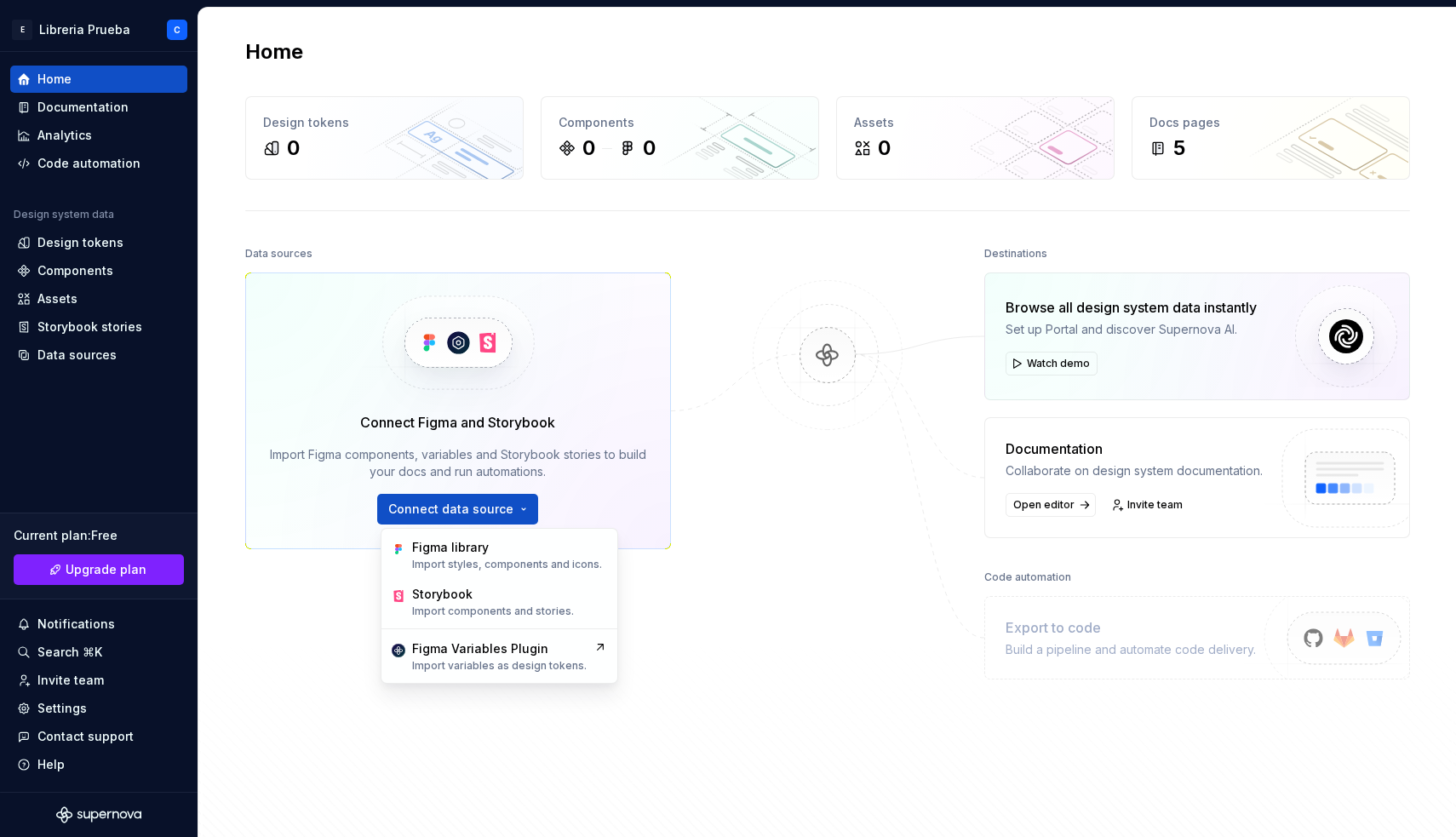
click at [457, 532] on div "Figma library Import styles, components and icons. Storybook Import components …" at bounding box center [499, 605] width 238 height 156
click at [457, 542] on div "Figma library" at bounding box center [450, 548] width 77 height 17
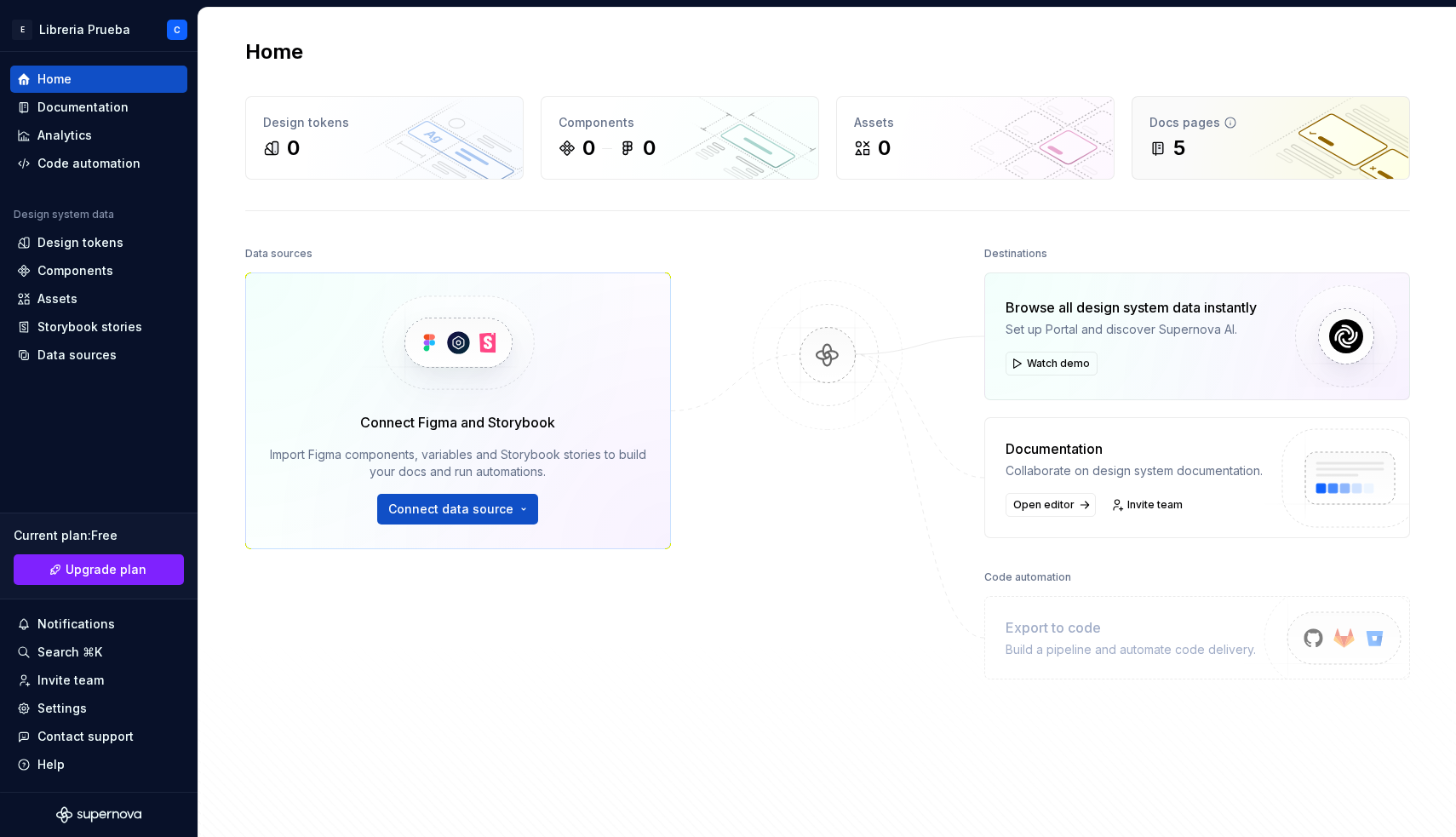
click at [1177, 136] on div "5" at bounding box center [1179, 147] width 11 height 27
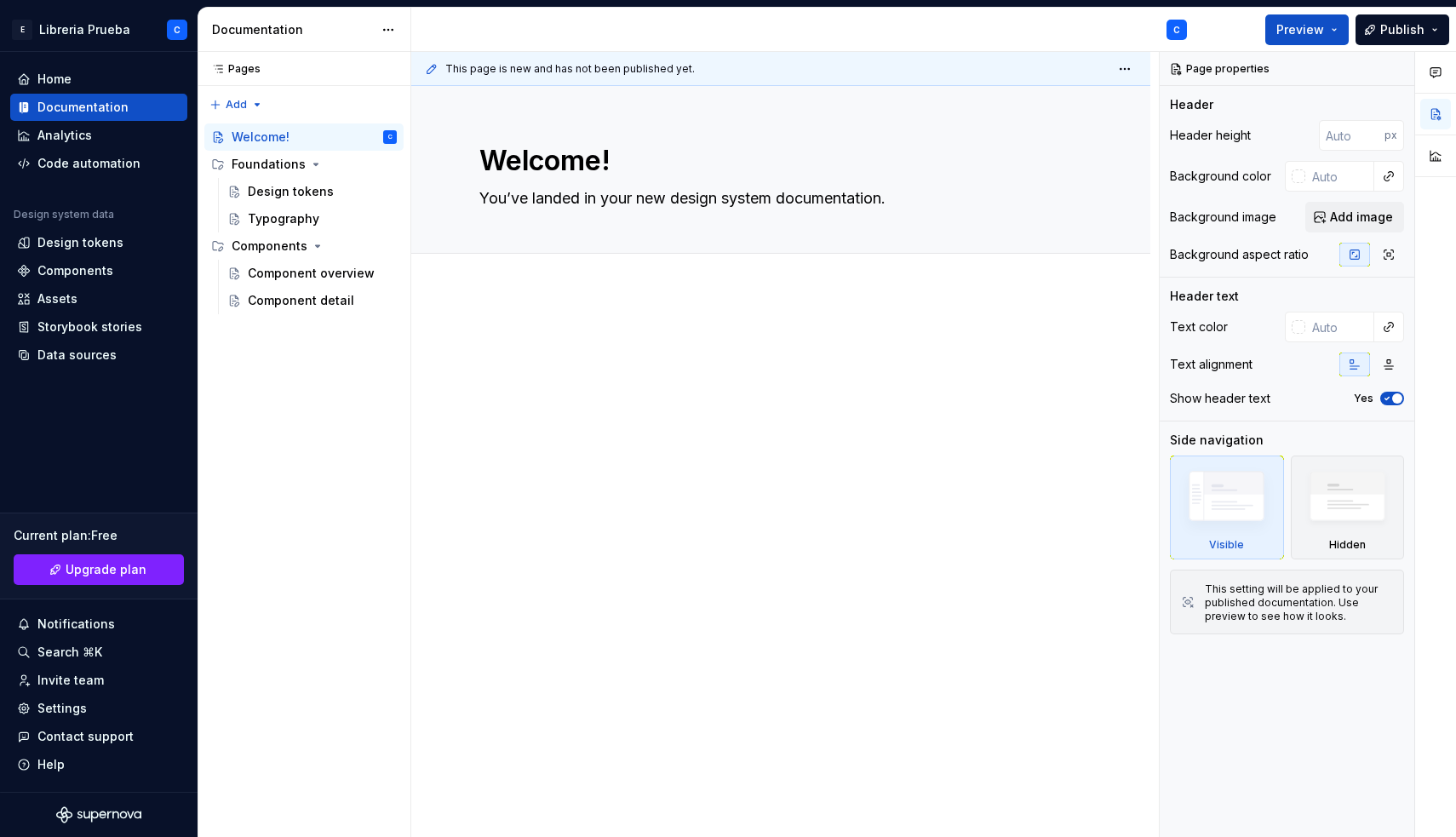
type textarea "*"
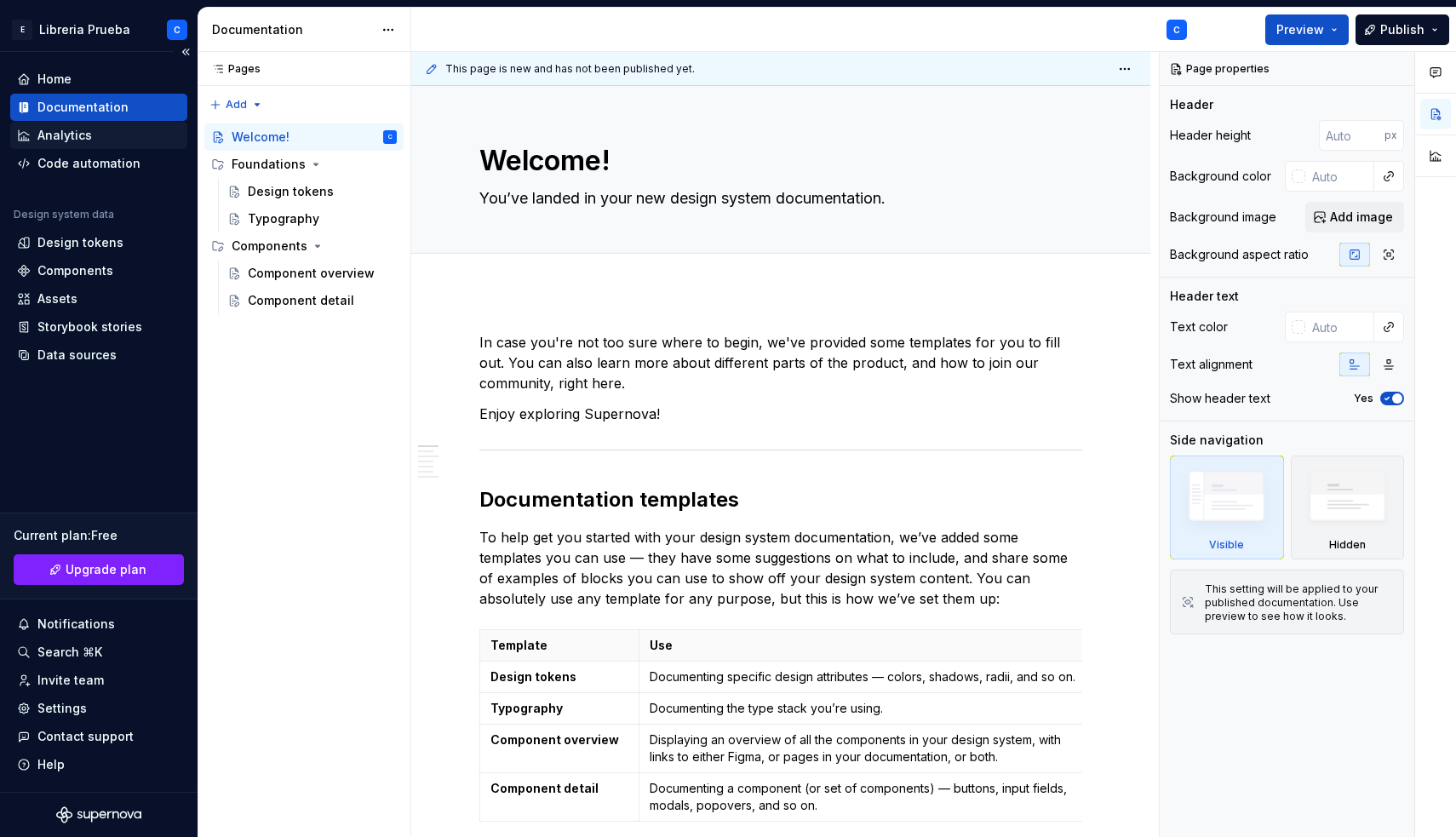
click at [106, 142] on div "Analytics" at bounding box center [99, 135] width 164 height 17
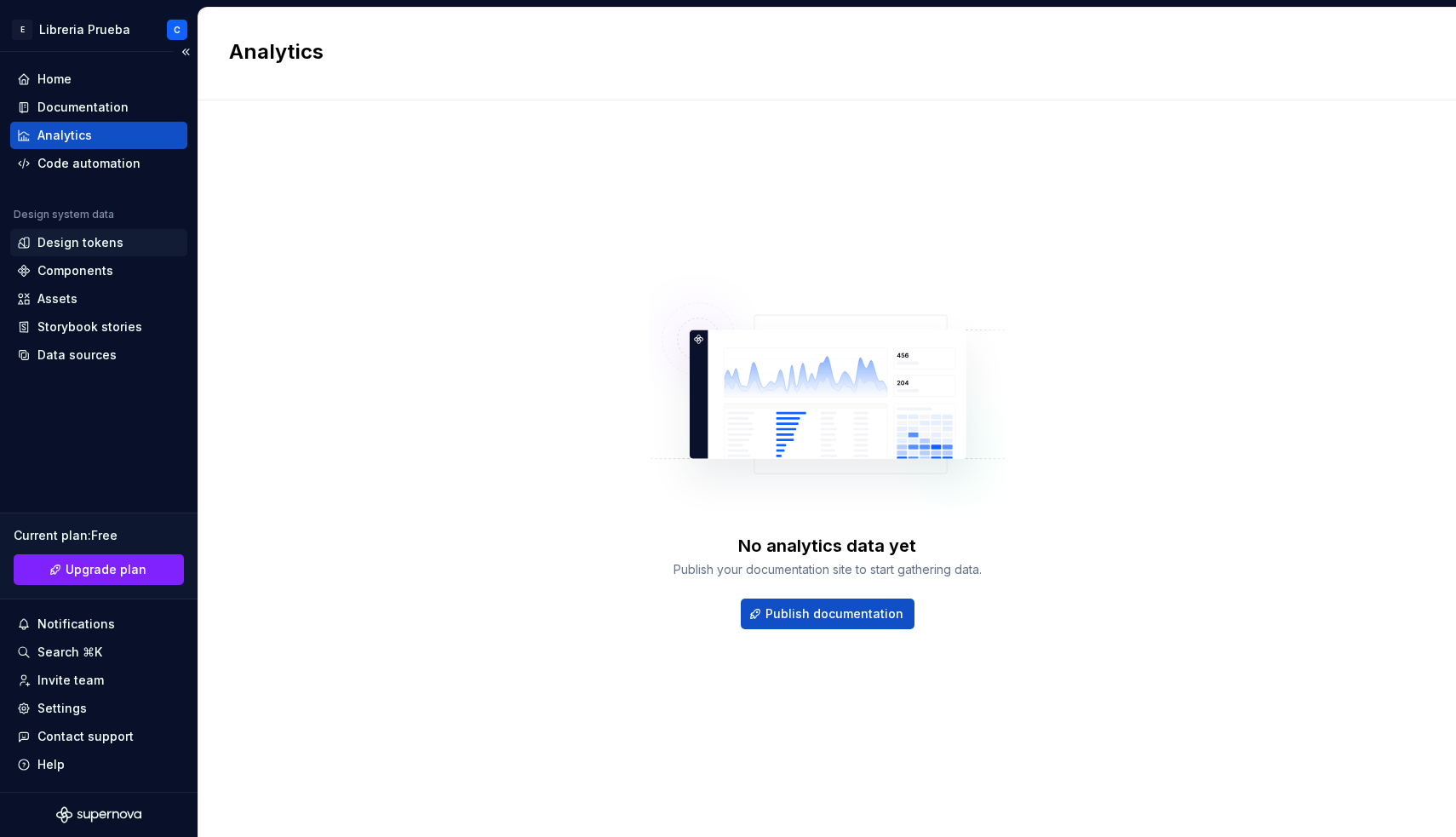
click at [90, 241] on div "Design tokens" at bounding box center [80, 242] width 86 height 17
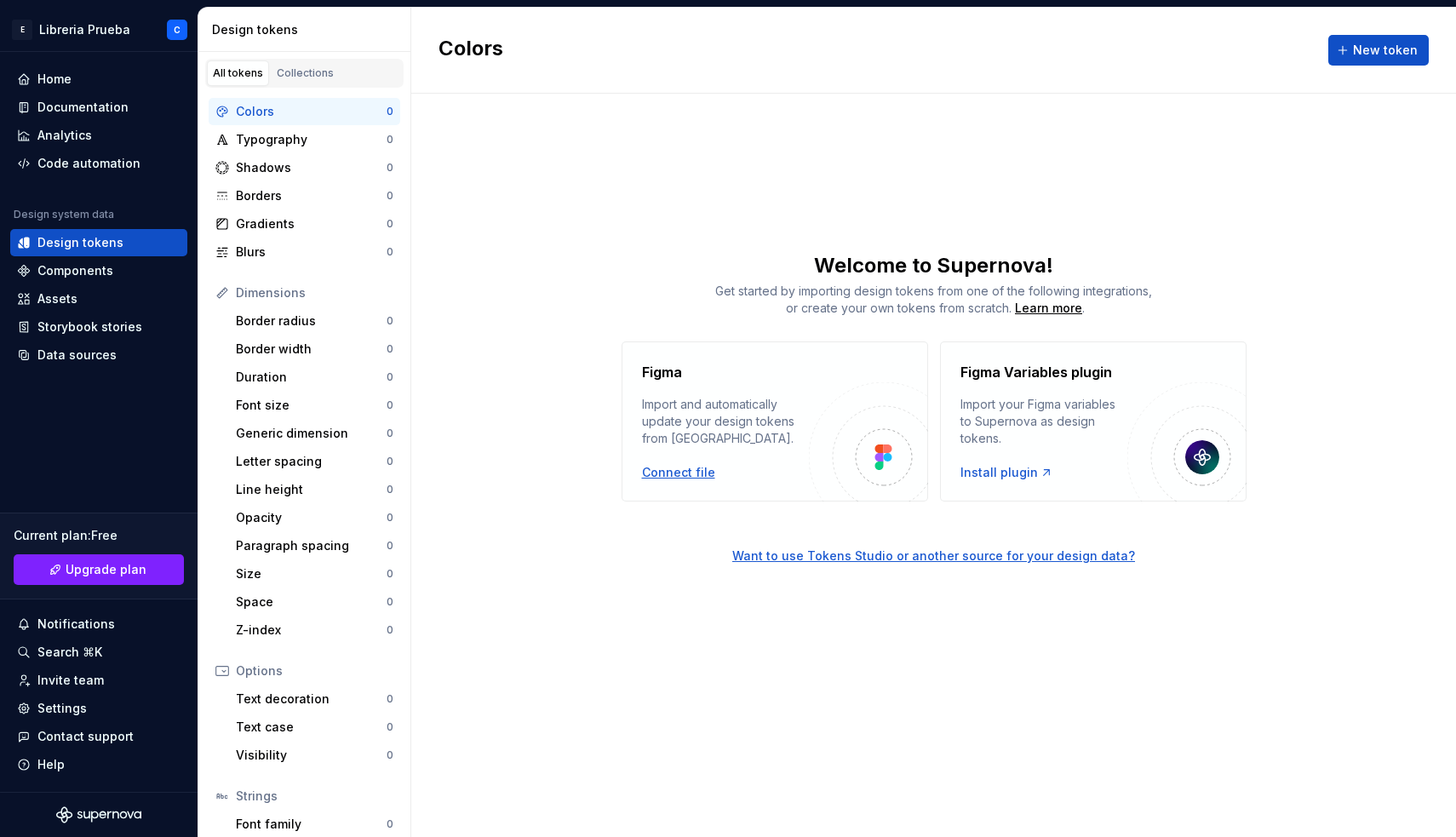
click at [683, 475] on div "Connect file" at bounding box center [678, 473] width 73 height 17
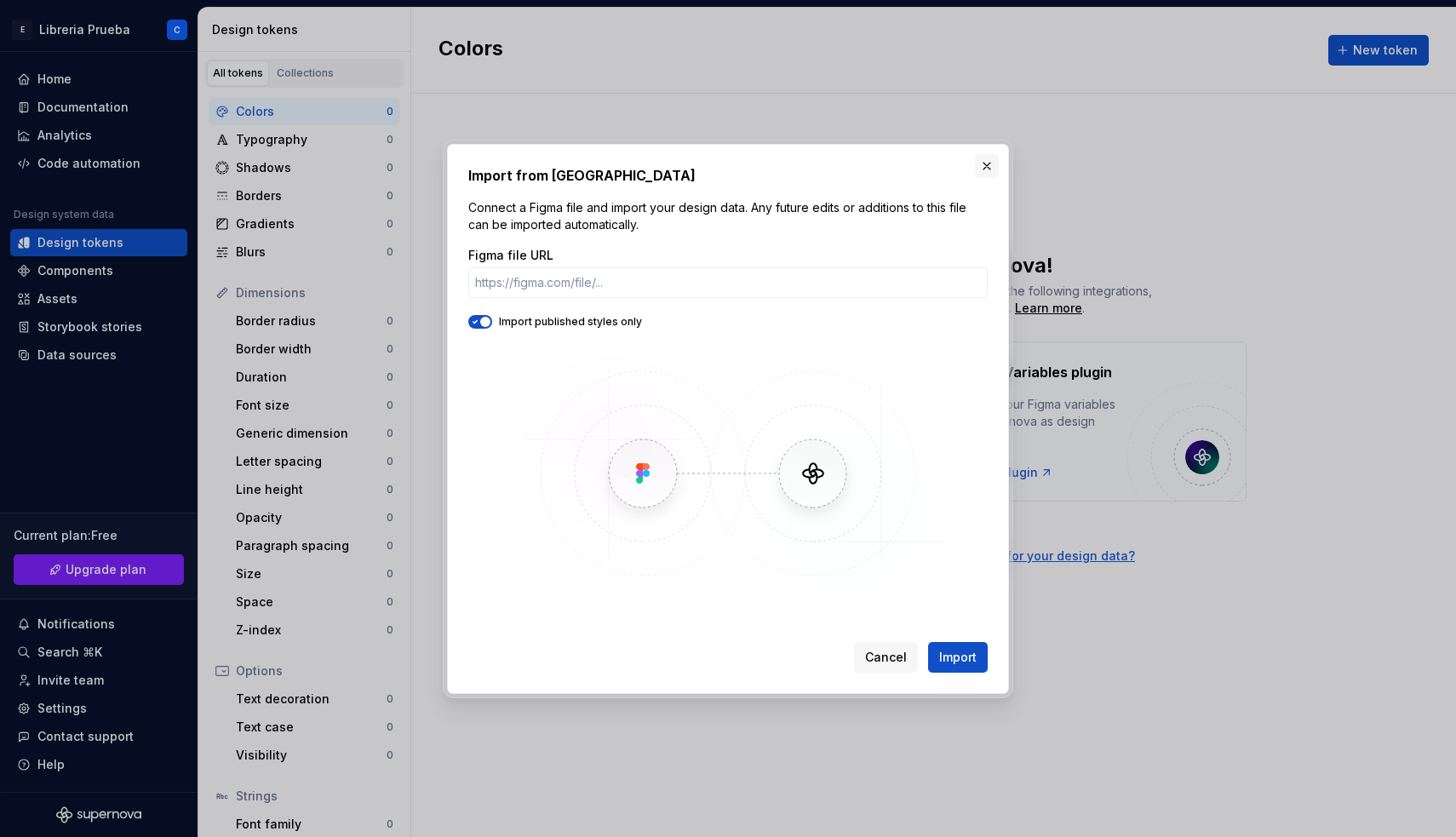
click at [989, 163] on button "button" at bounding box center [987, 166] width 24 height 24
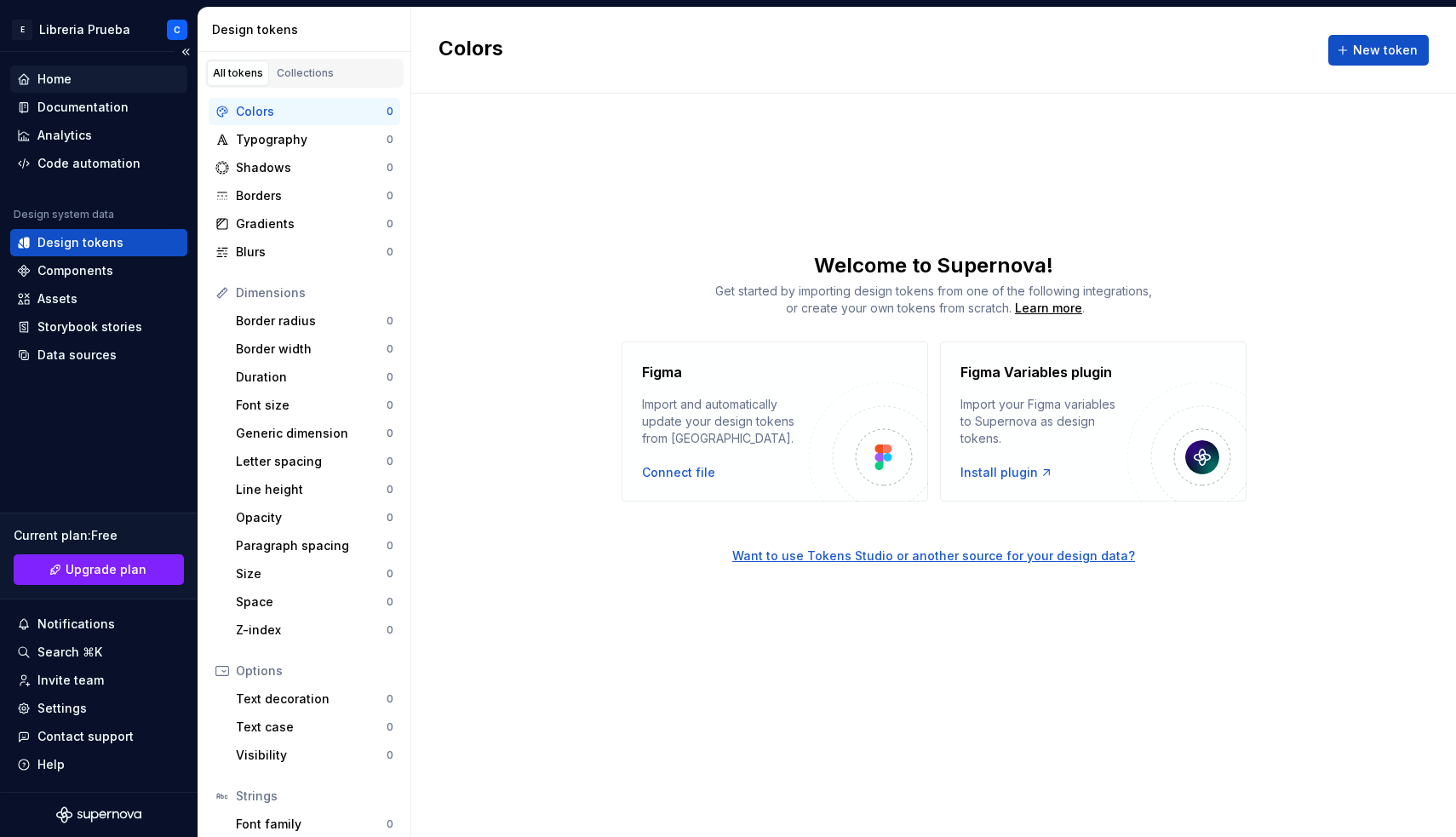
click at [52, 79] on div "Home" at bounding box center [55, 79] width 34 height 17
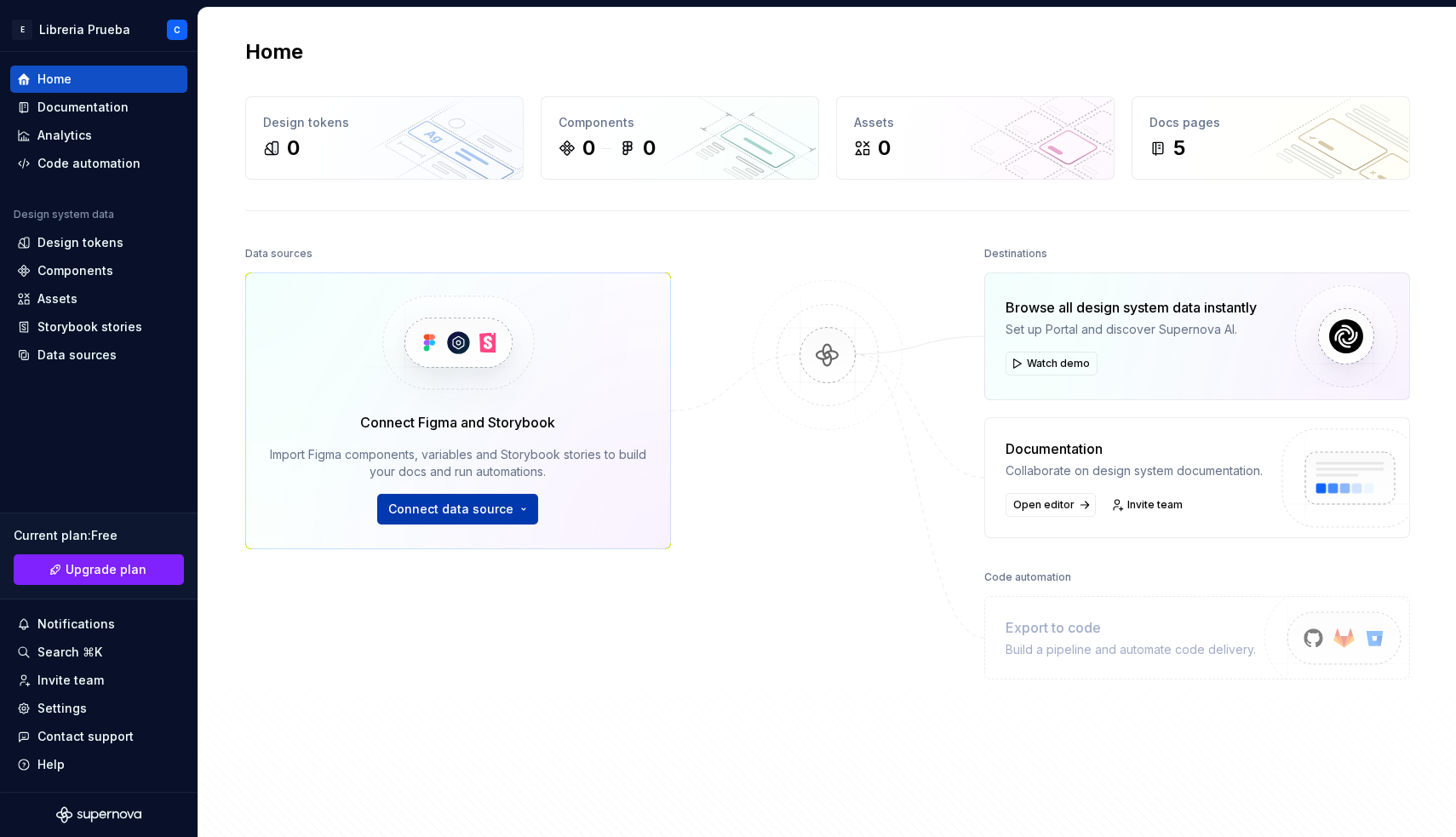
click at [434, 509] on span "Connect data source" at bounding box center [450, 509] width 125 height 17
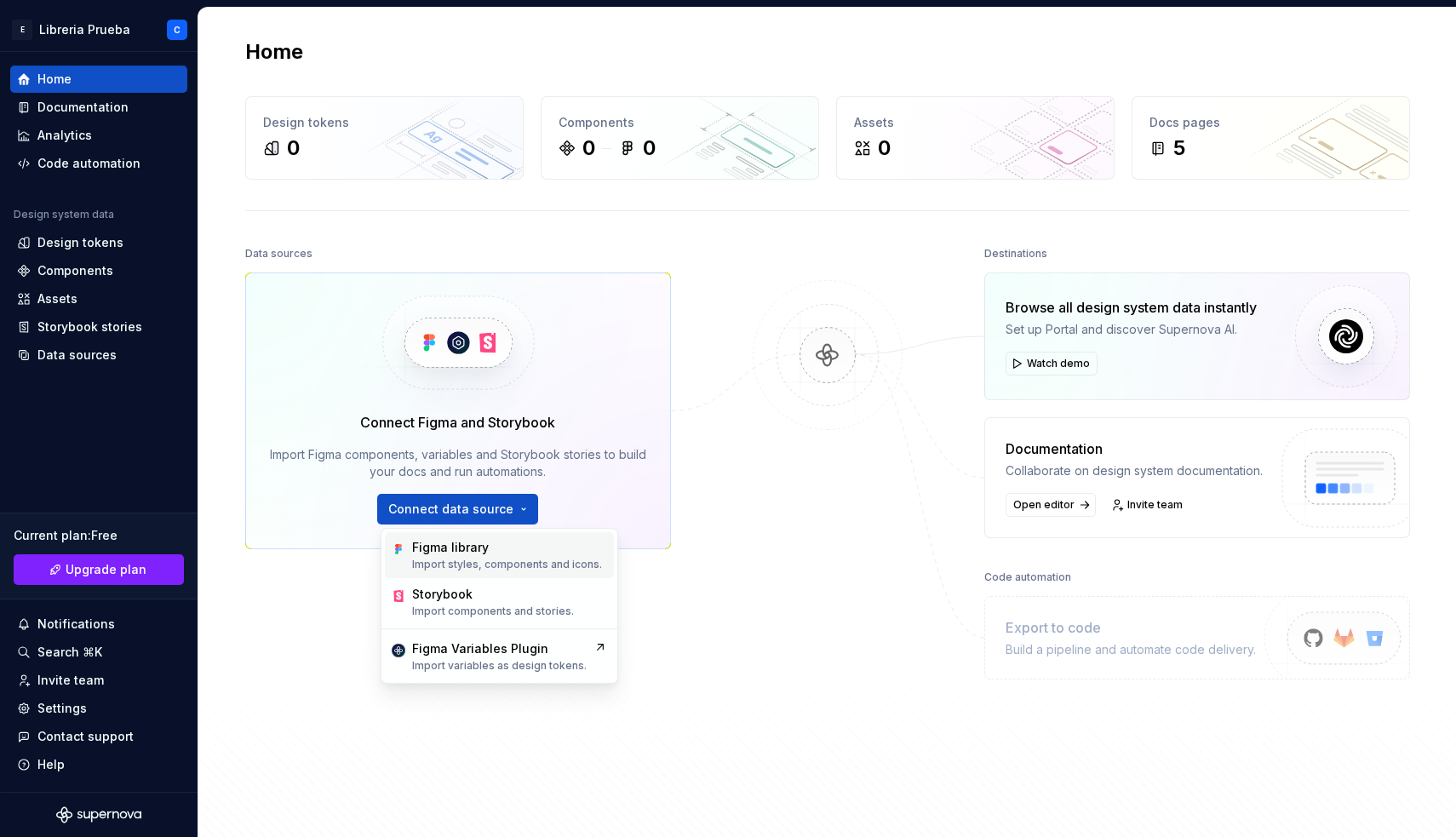
click at [447, 544] on div "Figma library" at bounding box center [450, 548] width 77 height 17
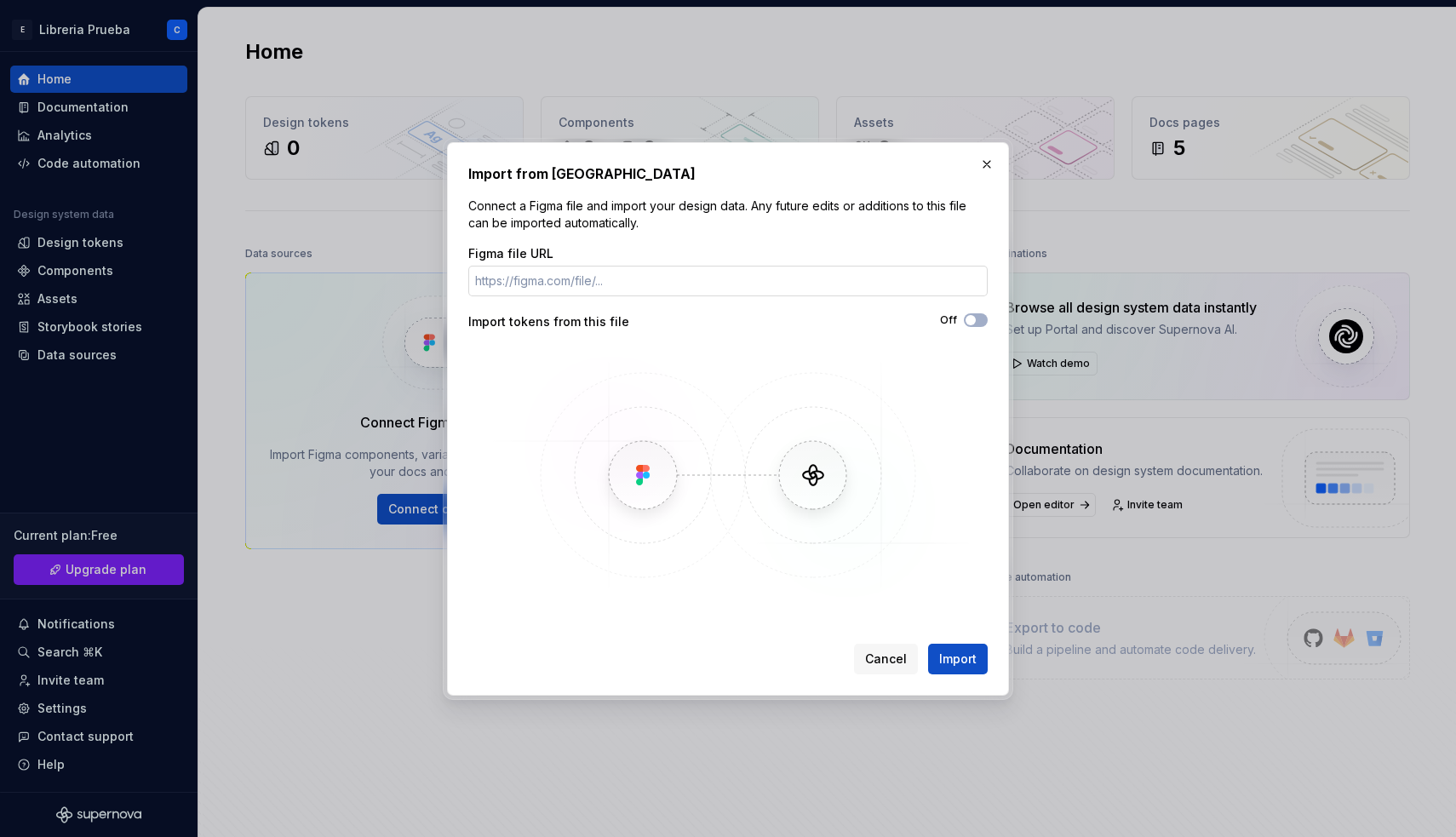
click at [694, 277] on input "Figma file URL" at bounding box center [728, 281] width 519 height 31
type input "[URL][DOMAIN_NAME]"
click at [967, 656] on span "Import" at bounding box center [958, 659] width 37 height 17
click at [969, 322] on span "button" at bounding box center [970, 320] width 11 height 11
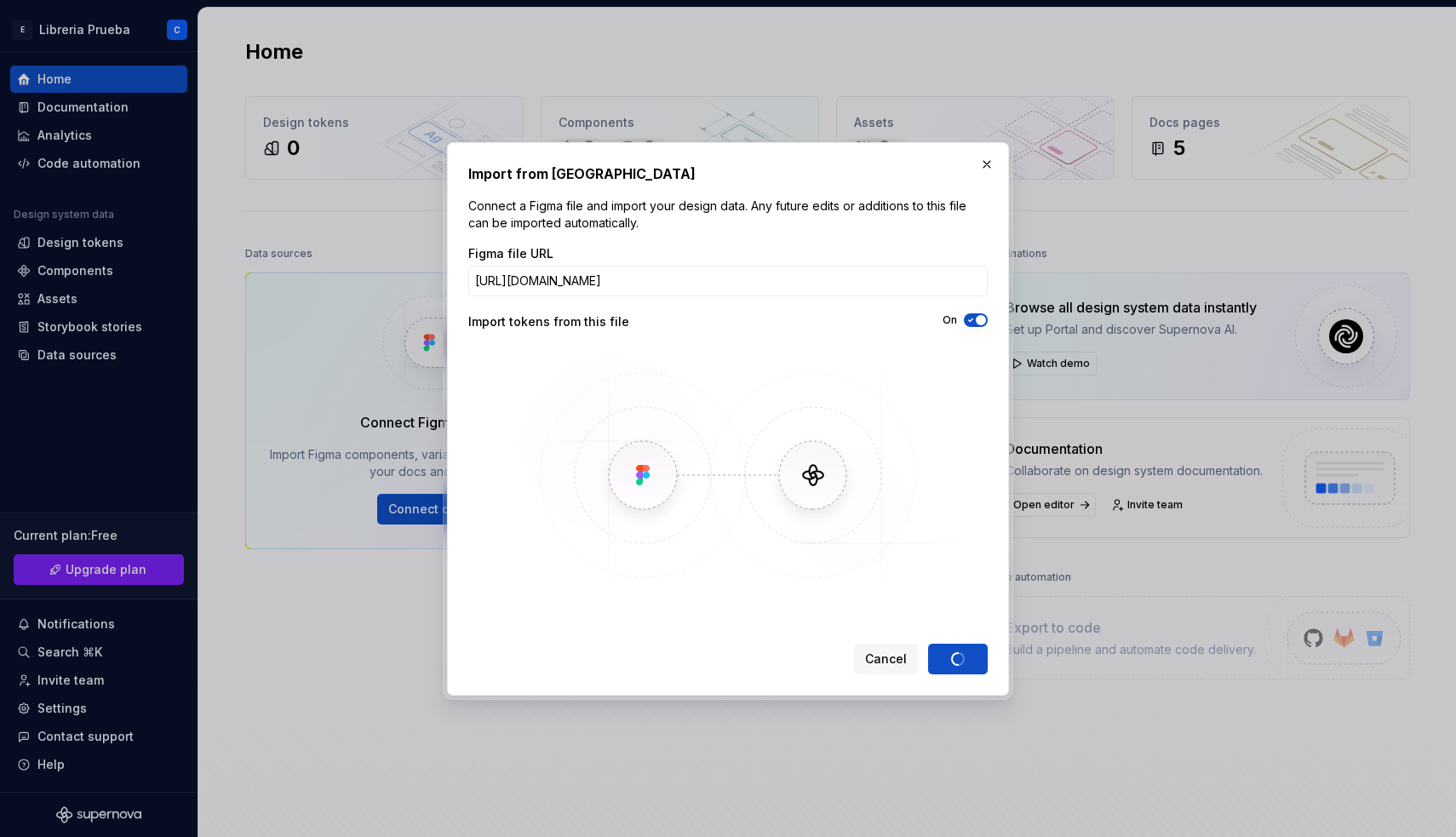
click at [978, 476] on div at bounding box center [728, 475] width 519 height 256
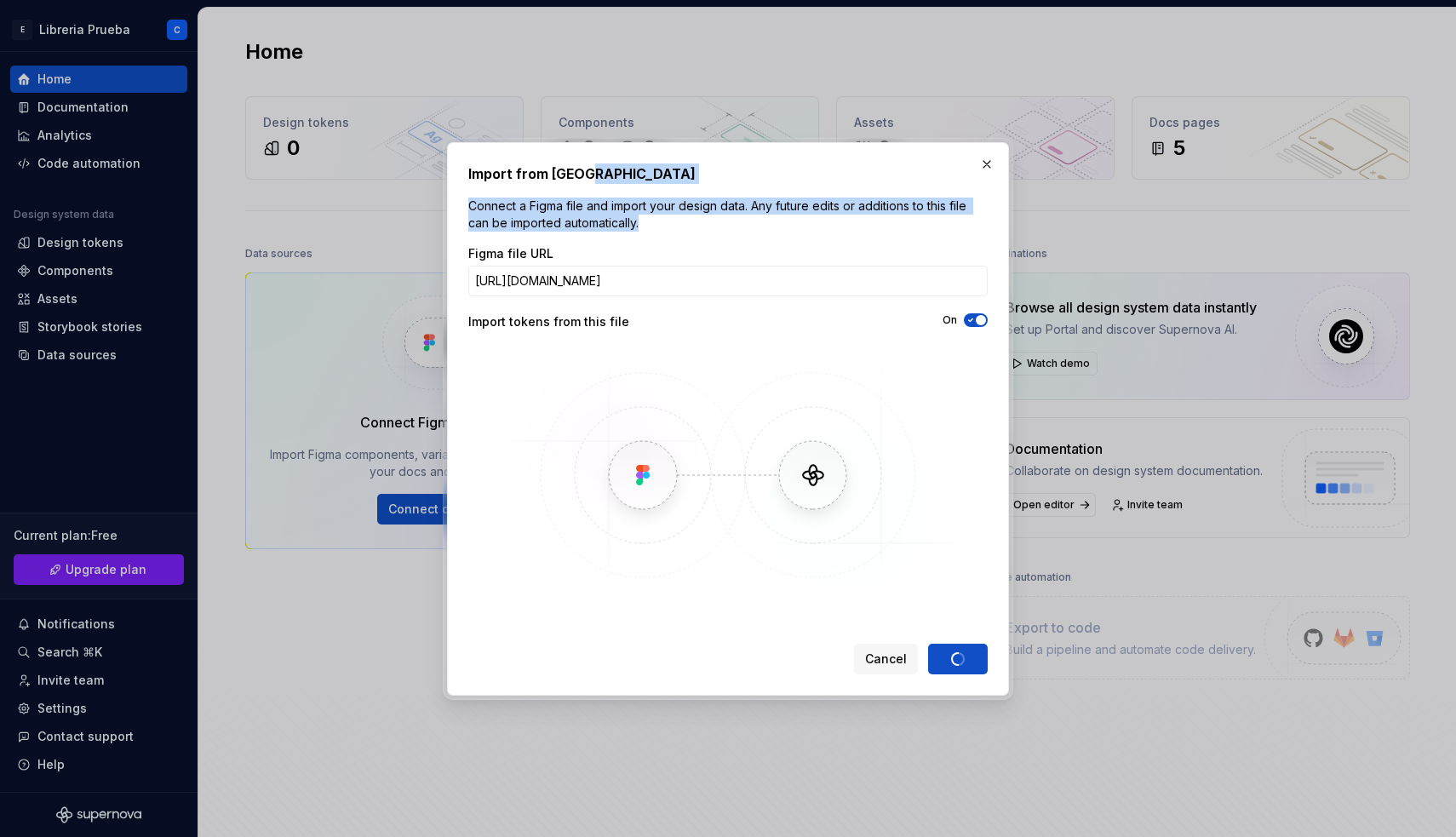
drag, startPoint x: 678, startPoint y: 180, endPoint x: 589, endPoint y: 234, distance: 104.1
click at [589, 234] on div "Import from Figma Connect a Figma file and import your design data. Any future …" at bounding box center [728, 418] width 519 height 510
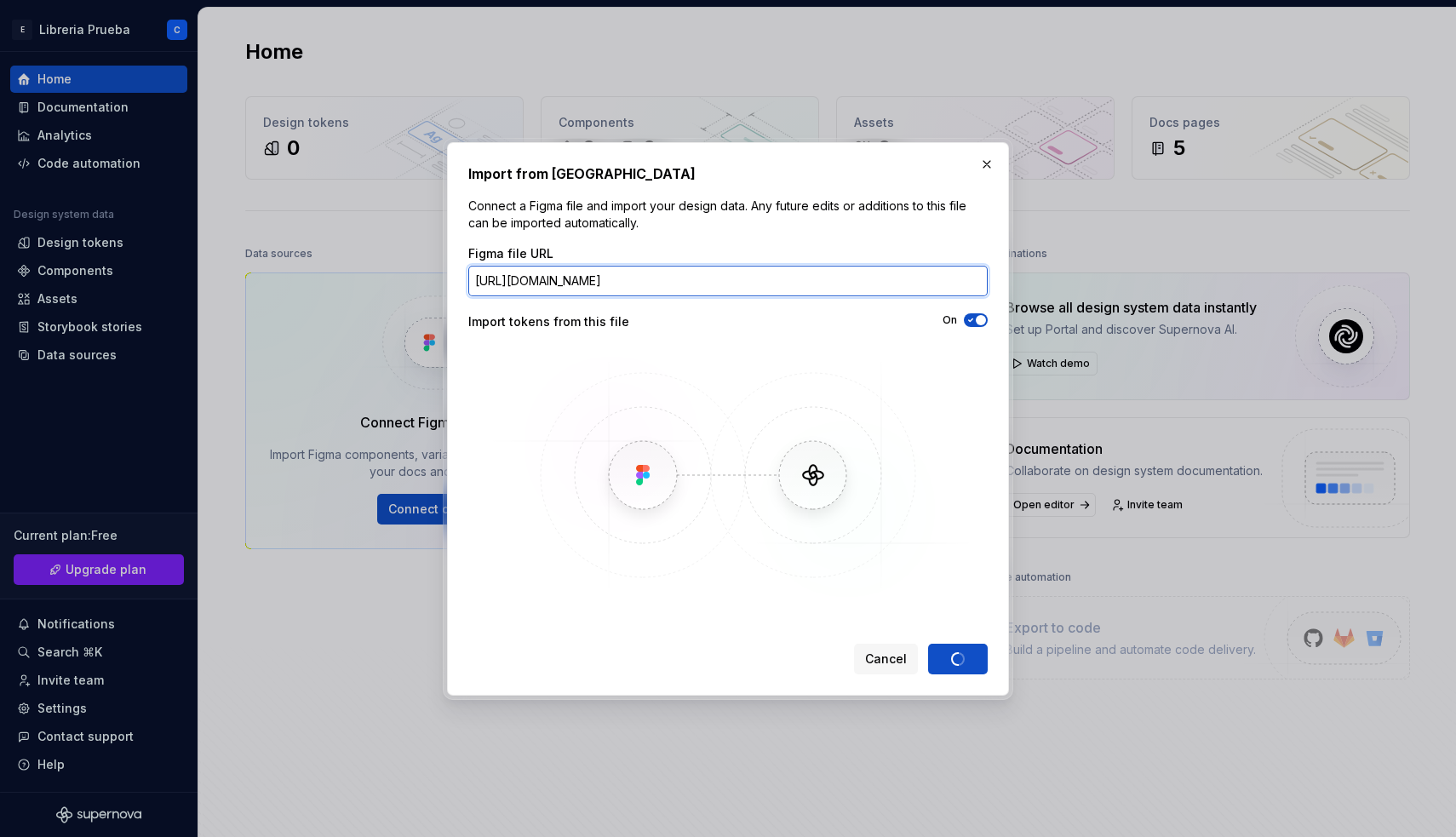
click at [682, 265] on input "[URL][DOMAIN_NAME]" at bounding box center [728, 281] width 519 height 31
click at [728, 174] on h2 "Import from [GEOGRAPHIC_DATA]" at bounding box center [728, 173] width 519 height 20
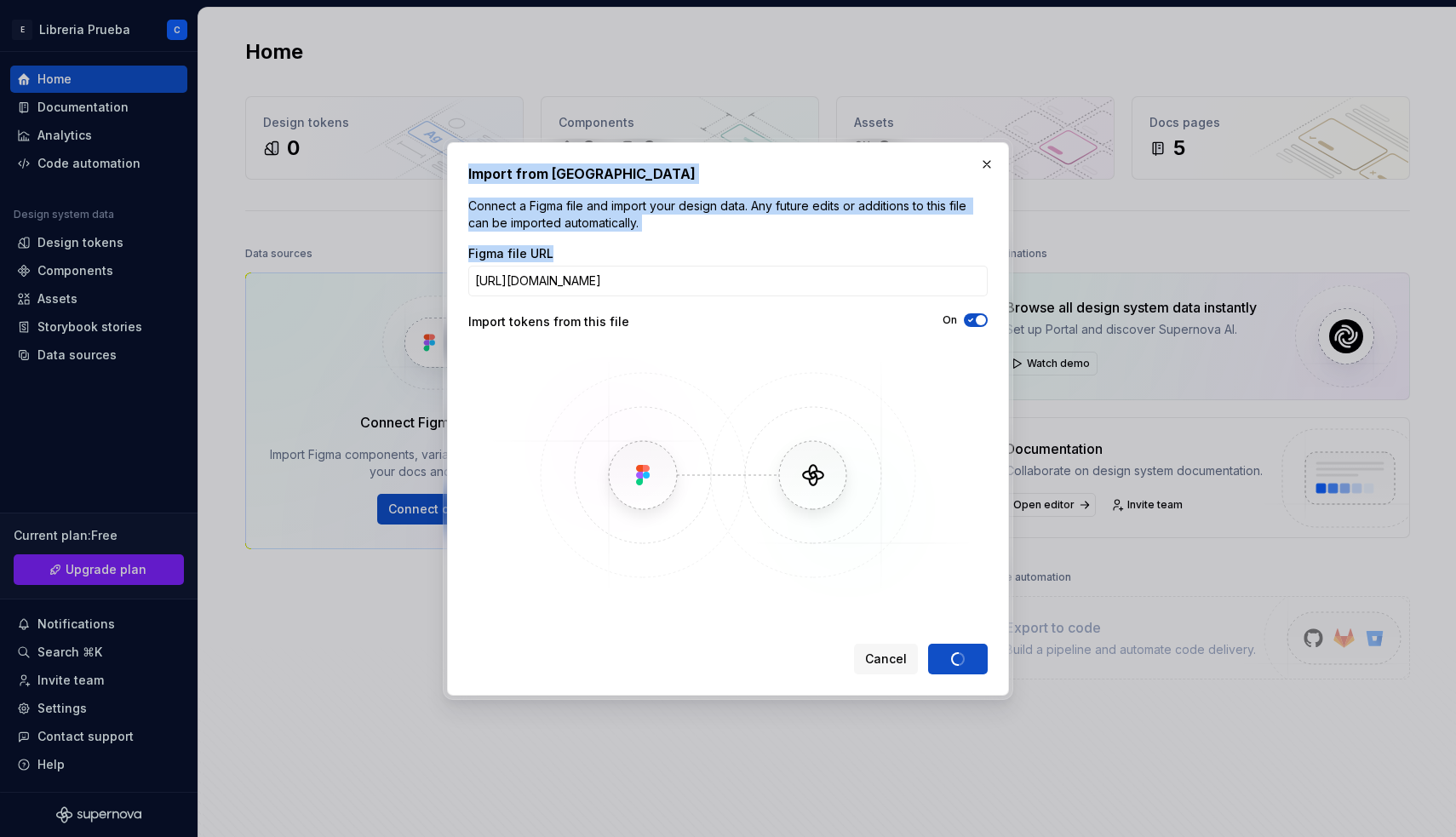
drag, startPoint x: 726, startPoint y: 160, endPoint x: 610, endPoint y: 251, distance: 147.4
click at [610, 251] on div "Import from Figma Connect a Figma file and import your design data. Any future …" at bounding box center [728, 418] width 562 height 554
click at [654, 159] on div "Import from Figma Connect a Figma file and import your design data. Any future …" at bounding box center [728, 418] width 562 height 554
drag, startPoint x: 656, startPoint y: 164, endPoint x: 466, endPoint y: 263, distance: 214.2
click at [466, 263] on div "Import from Figma Connect a Figma file and import your design data. Any future …" at bounding box center [728, 418] width 562 height 554
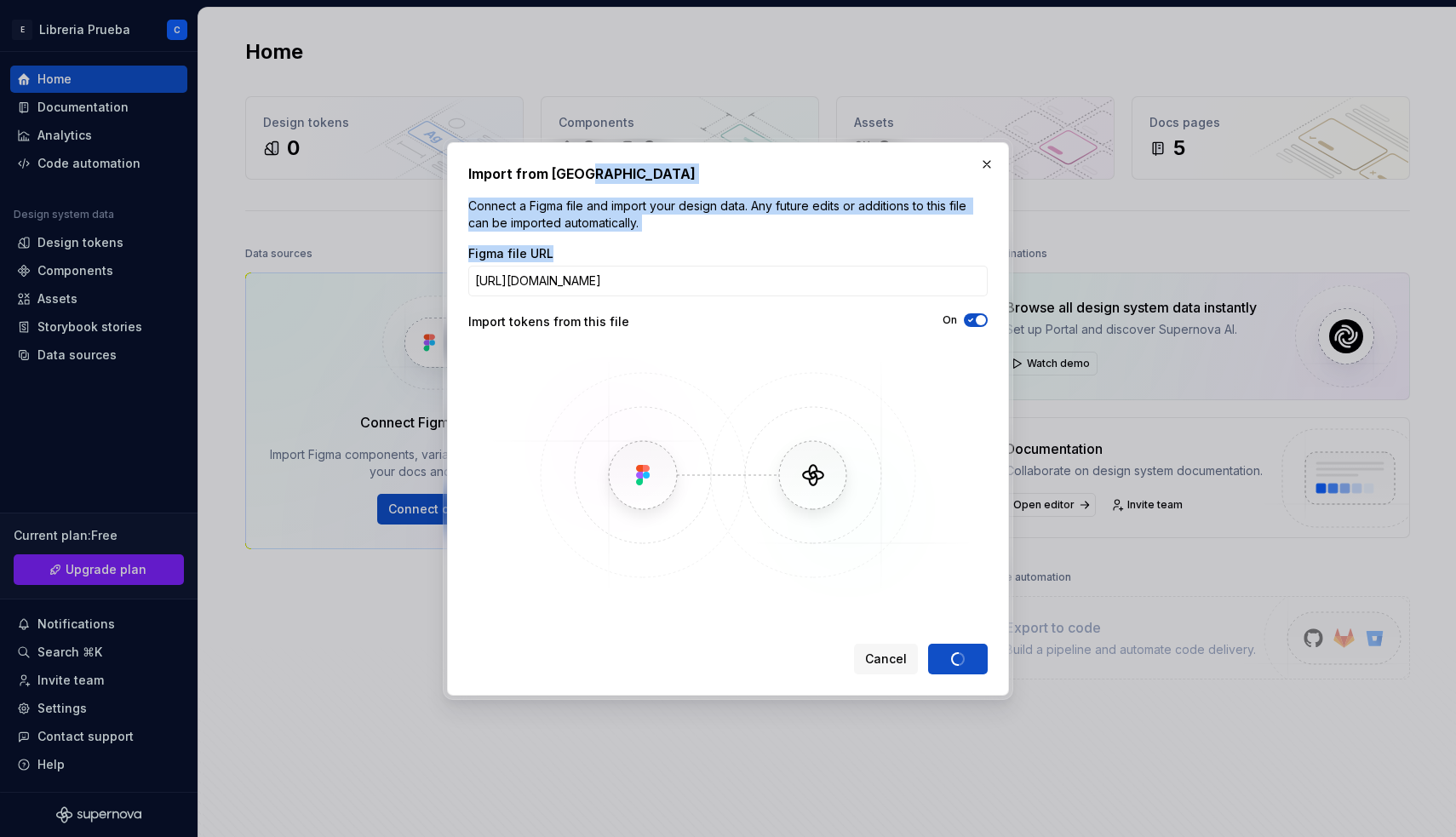
click at [525, 363] on img at bounding box center [728, 475] width 494 height 256
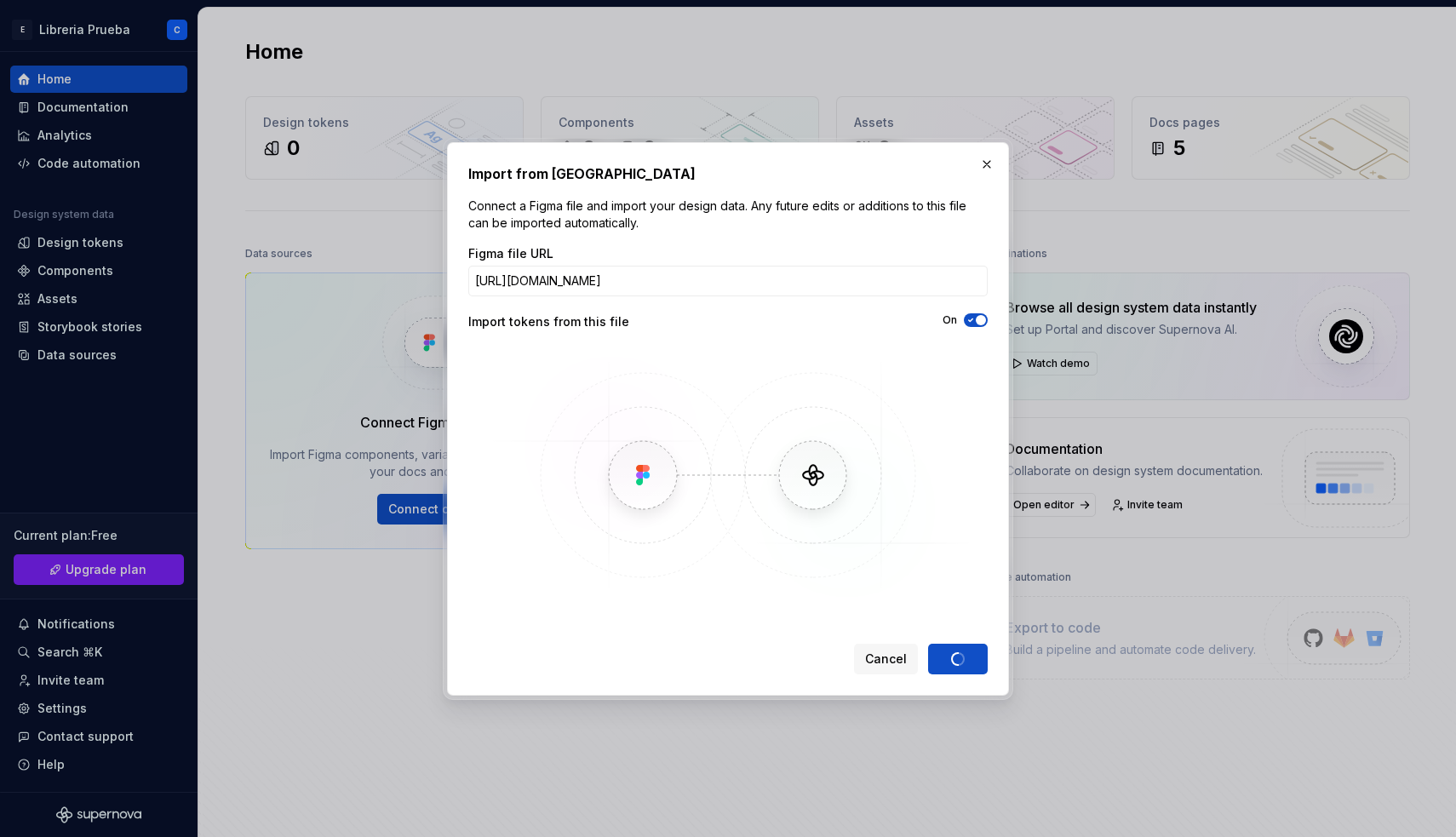
click at [530, 160] on div "Import from Figma Connect a Figma file and import your design data. Any future …" at bounding box center [728, 418] width 562 height 554
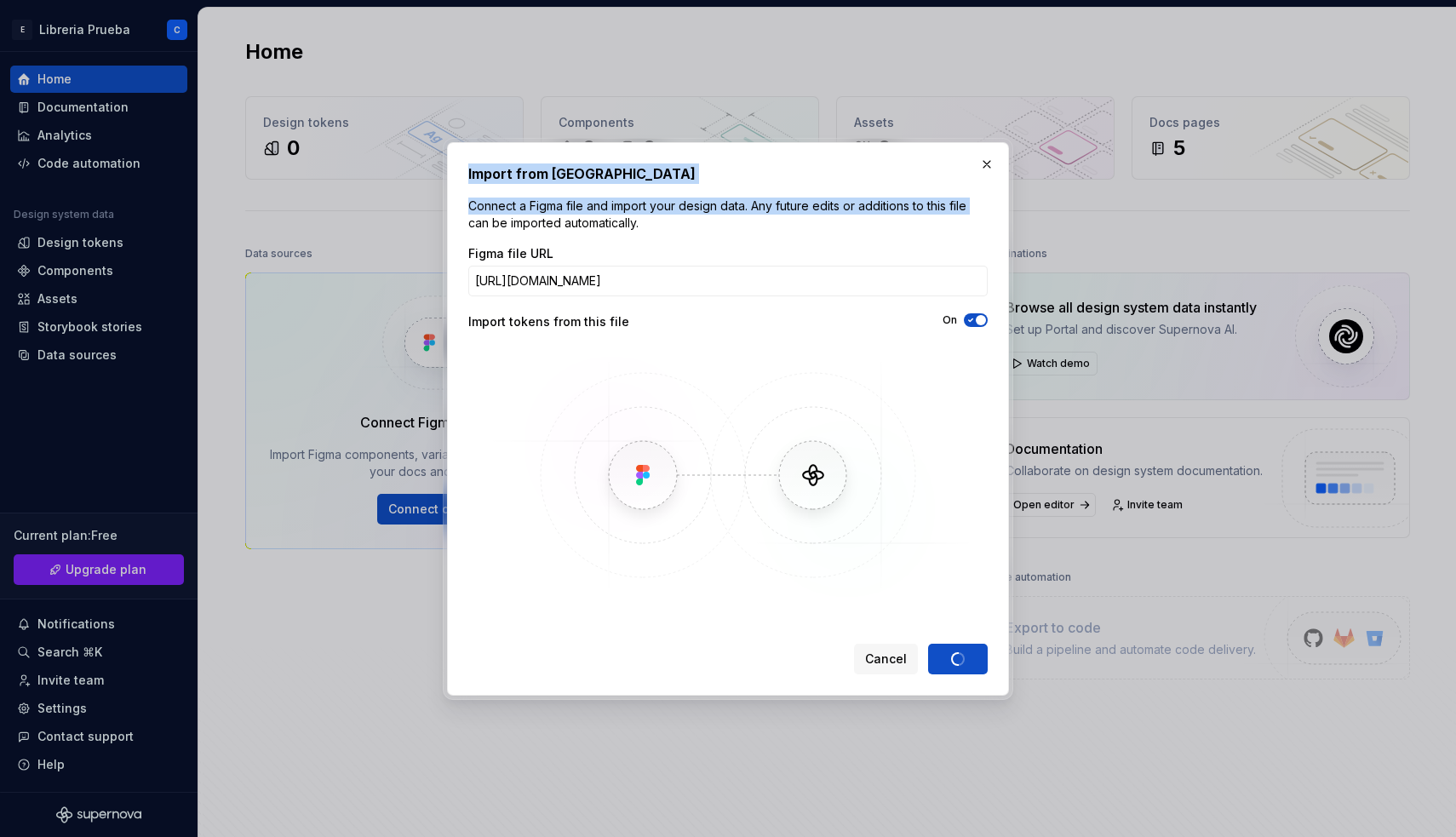
drag, startPoint x: 528, startPoint y: 158, endPoint x: 456, endPoint y: 219, distance: 94.4
click at [451, 223] on div "Import from Figma Connect a Figma file and import your design data. Any future …" at bounding box center [728, 418] width 562 height 554
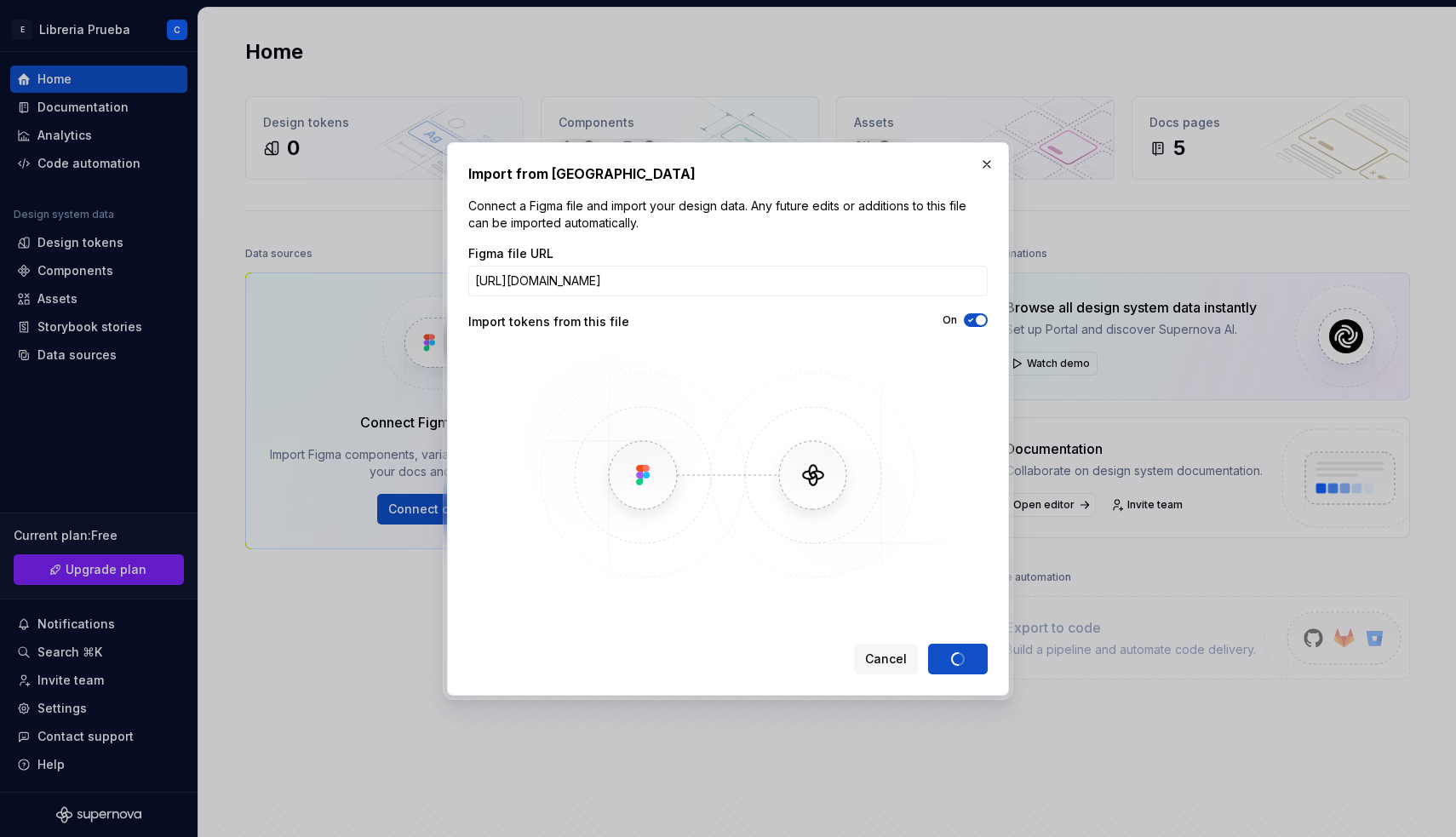
click at [501, 344] on div "Figma file URL [URL][DOMAIN_NAME] Import tokens from this file On" at bounding box center [728, 423] width 519 height 357
click at [626, 328] on div "Import tokens from this file" at bounding box center [598, 322] width 260 height 17
click at [655, 336] on div "Figma file URL [URL][DOMAIN_NAME] Import tokens from this file On" at bounding box center [728, 423] width 519 height 357
click at [674, 328] on div "Import tokens from this file" at bounding box center [598, 322] width 260 height 17
click at [685, 324] on div "Import tokens from this file" at bounding box center [598, 322] width 260 height 17
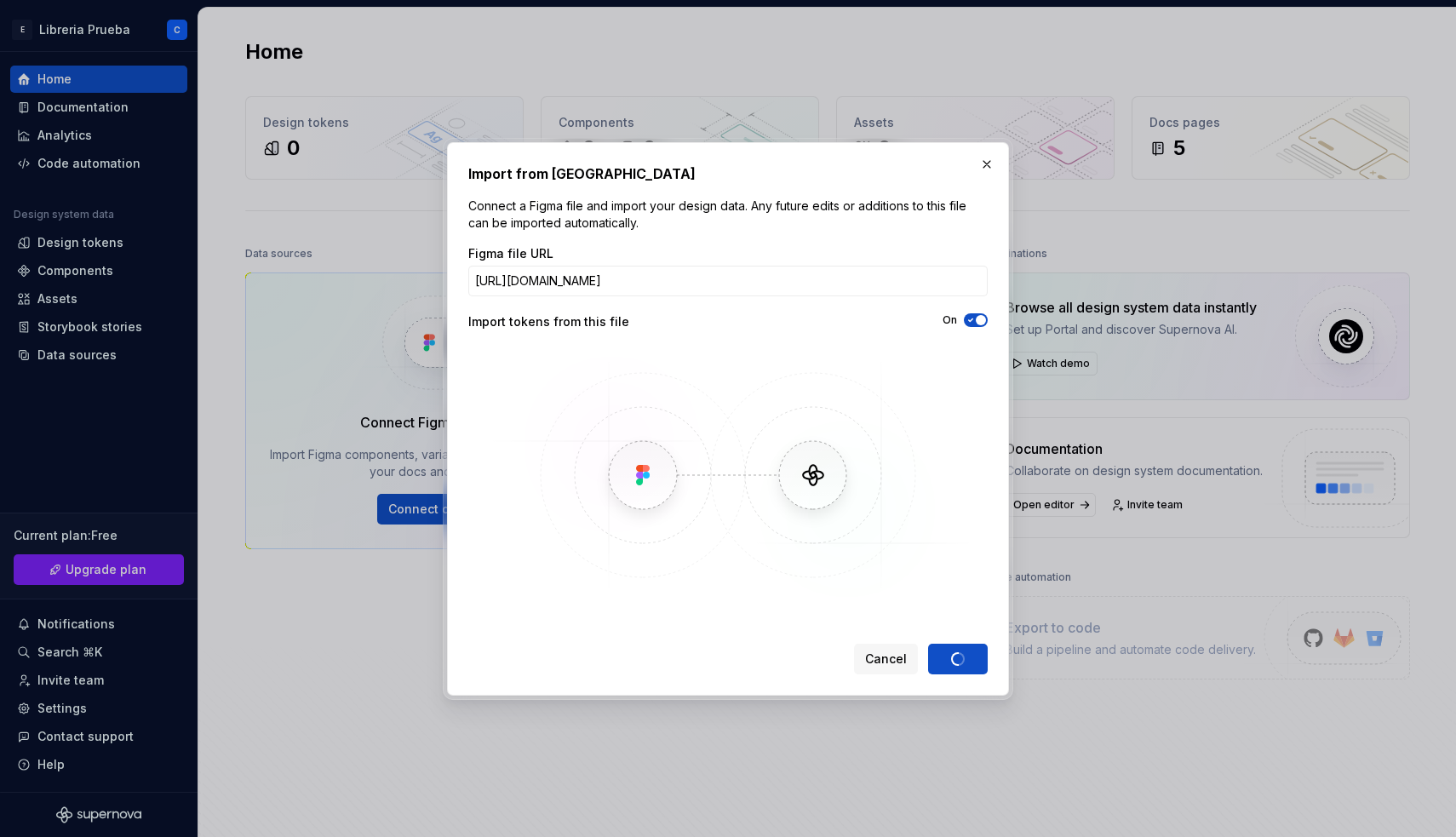
click at [632, 238] on div "Import from Figma Connect a Figma file and import your design data. Any future …" at bounding box center [728, 418] width 519 height 510
click at [565, 283] on input "[URL][DOMAIN_NAME]" at bounding box center [728, 281] width 519 height 31
click at [653, 326] on div "Import tokens from this file" at bounding box center [598, 322] width 260 height 17
click at [671, 333] on div "Figma file URL [URL][DOMAIN_NAME] Import tokens from this file On" at bounding box center [728, 423] width 519 height 357
